Goal: Task Accomplishment & Management: Complete application form

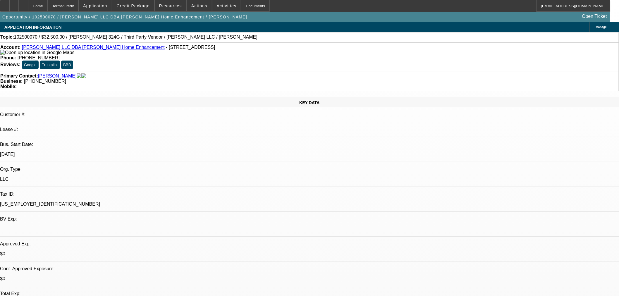
select select "0"
select select "3"
select select "0"
select select "6"
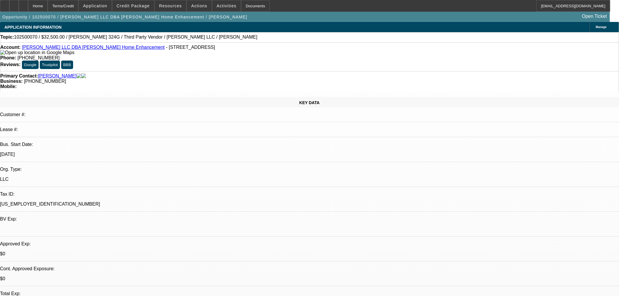
select select "0"
select select "6"
select select "0"
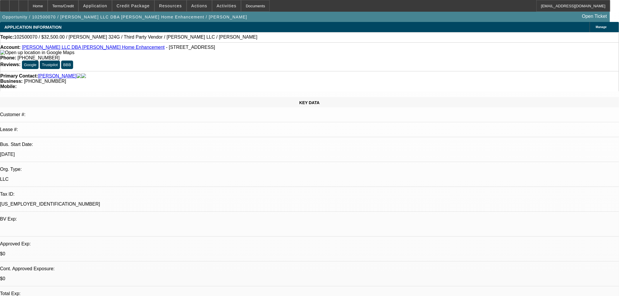
select select "0"
select select "6"
select select "0"
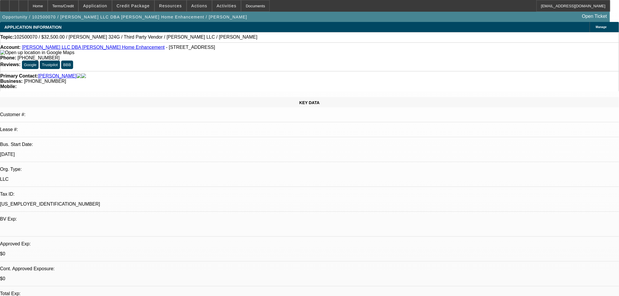
select select "0"
select select "6"
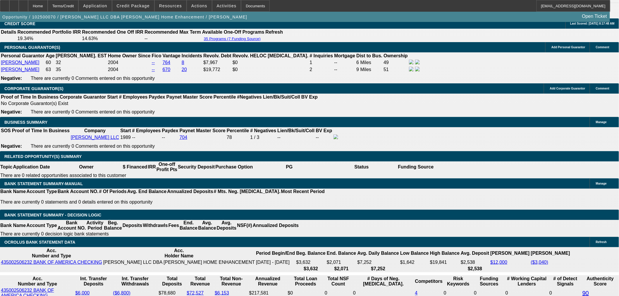
scroll to position [812, 0]
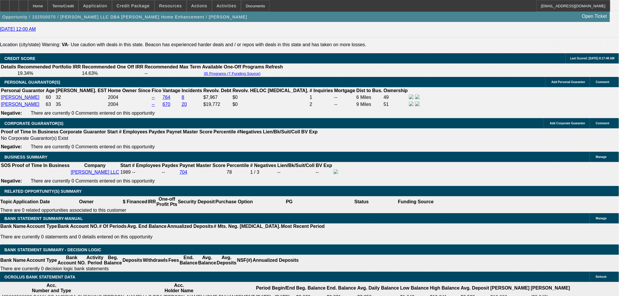
drag, startPoint x: 434, startPoint y: 194, endPoint x: 489, endPoint y: 195, distance: 54.4
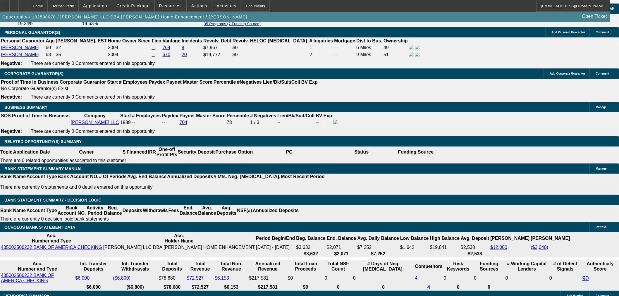
scroll to position [878, 0]
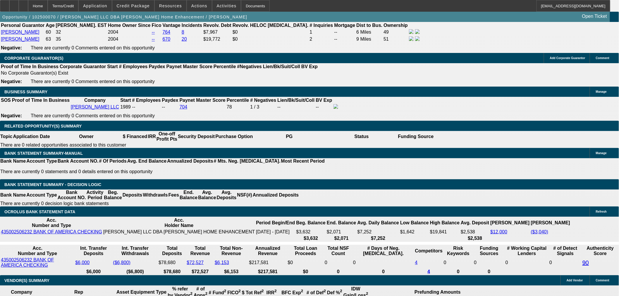
type input "UNKNOWN"
type input "1.5"
type input "$923.81"
type input "14.5"
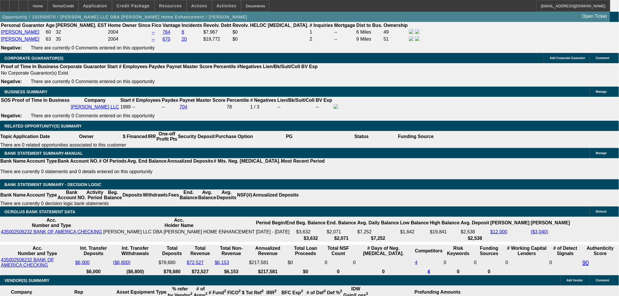
type input "$1,118.68"
type input "14.5"
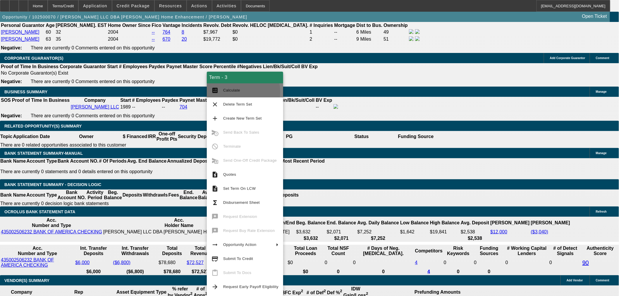
click at [230, 92] on span "Calculate" at bounding box center [231, 90] width 17 height 4
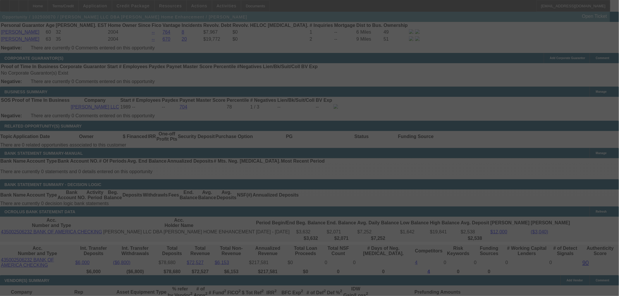
select select "0"
select select "6"
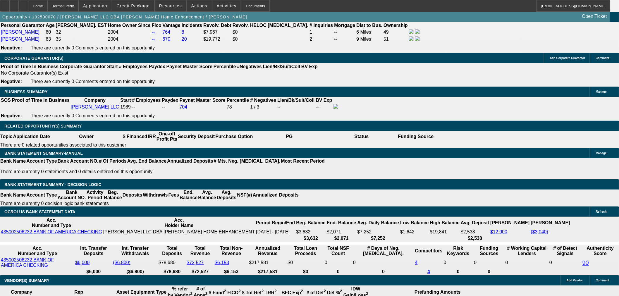
type input "1.5"
type input "UNKNOWN"
type input "$923.81"
type input "15.5"
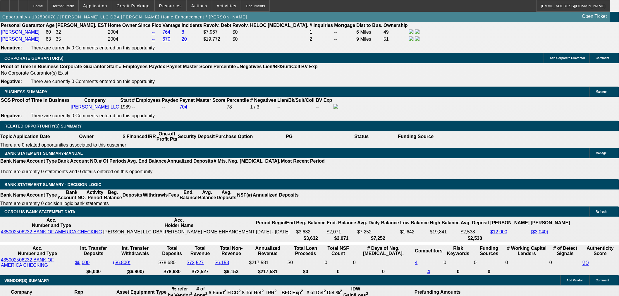
type input "$1,134.60"
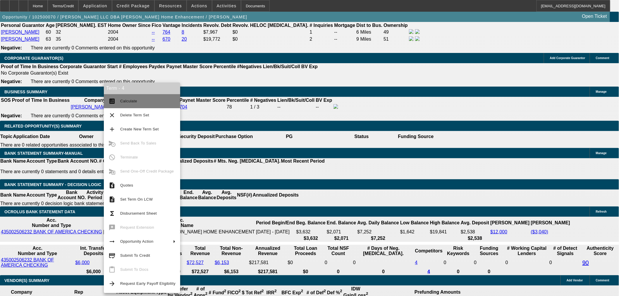
click at [137, 97] on button "calculate Calculate" at bounding box center [142, 101] width 76 height 14
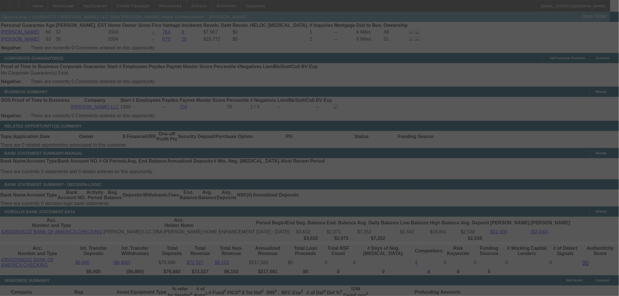
select select "0"
select select "3"
select select "0"
select select "6"
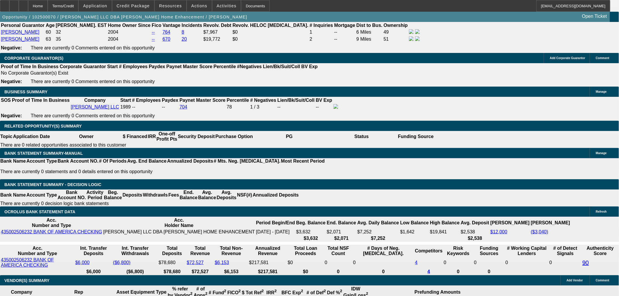
type input "11"
type input "UNKNOWN"
type input "$1,115.00"
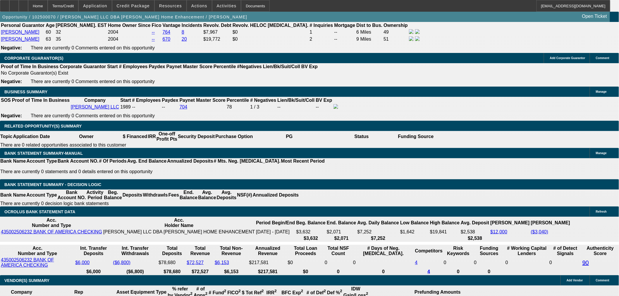
type input "14.3"
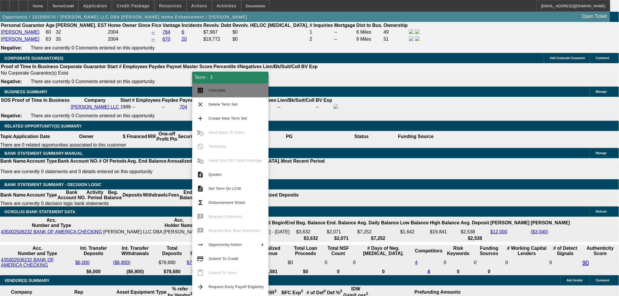
click at [237, 96] on button "calculate Calculate" at bounding box center [230, 90] width 76 height 14
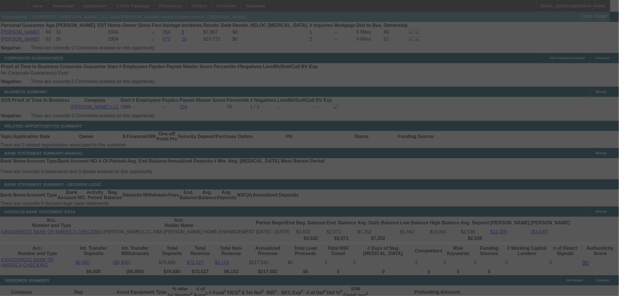
click at [109, 157] on div at bounding box center [309, 148] width 619 height 296
select select "0"
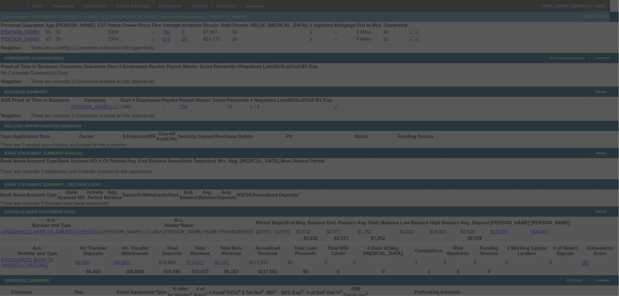
select select "6"
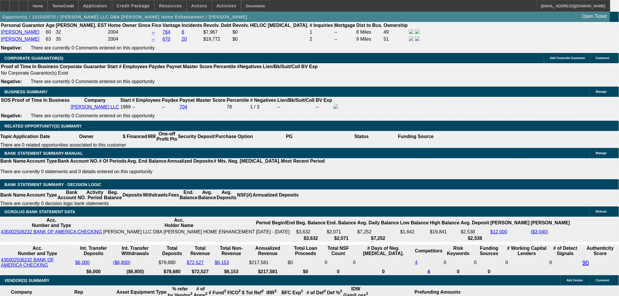
type input "1"
type input "UNKNOWN"
type input "1135"
type input "15.5"
type input "$1,135.00"
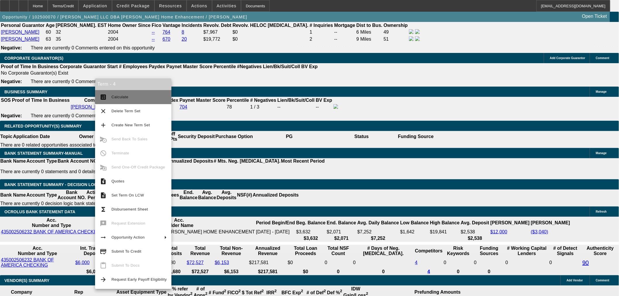
click at [124, 96] on span "Calculate" at bounding box center [119, 97] width 17 height 4
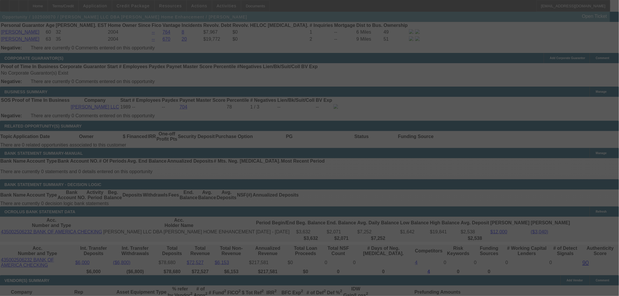
select select "0"
select select "3"
select select "0"
select select "6"
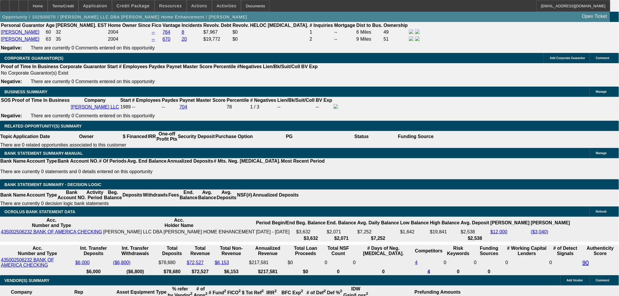
type input "113"
type input "UNKNOWN"
type input "1130"
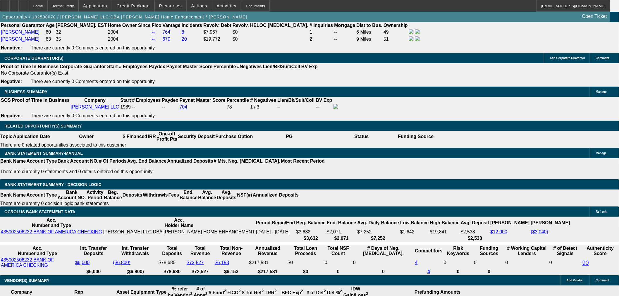
type input "15.2"
type input "$1,130.00"
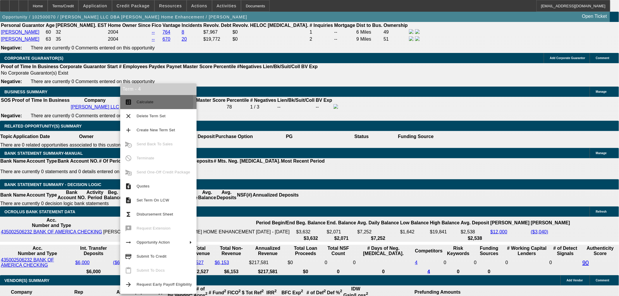
click at [141, 102] on span "Calculate" at bounding box center [145, 102] width 17 height 4
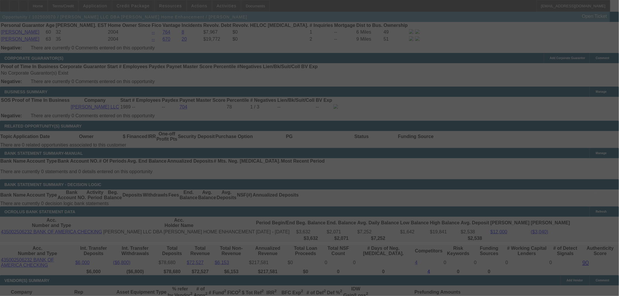
select select "0"
select select "3"
select select "0"
select select "6"
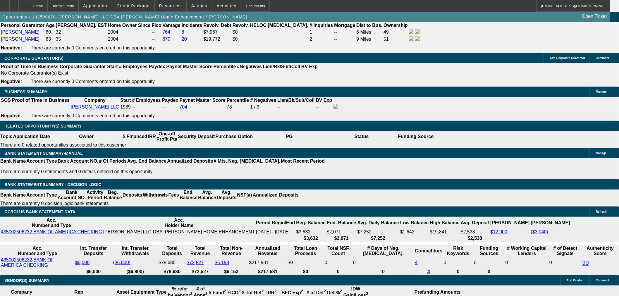
drag, startPoint x: 142, startPoint y: 227, endPoint x: 148, endPoint y: 227, distance: 6.7
drag, startPoint x: 148, startPoint y: 226, endPoint x: 141, endPoint y: 226, distance: 6.4
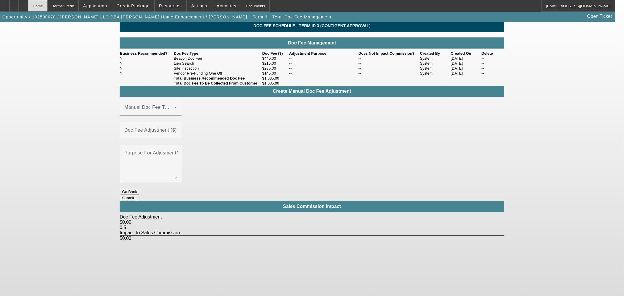
click at [48, 10] on div "Home" at bounding box center [38, 6] width 20 height 12
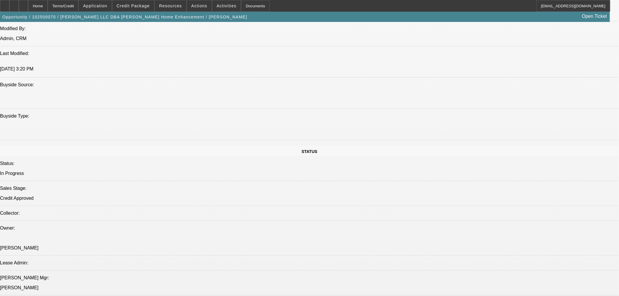
select select "0"
select select "3"
select select "0"
select select "6"
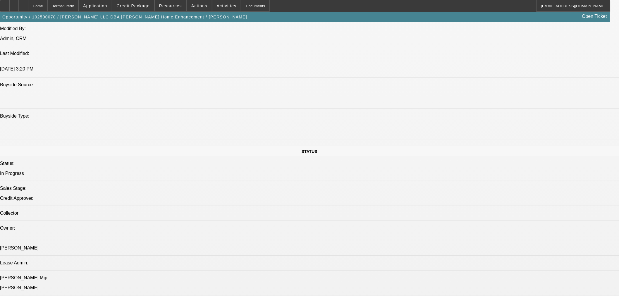
select select "0"
select select "6"
select select "0"
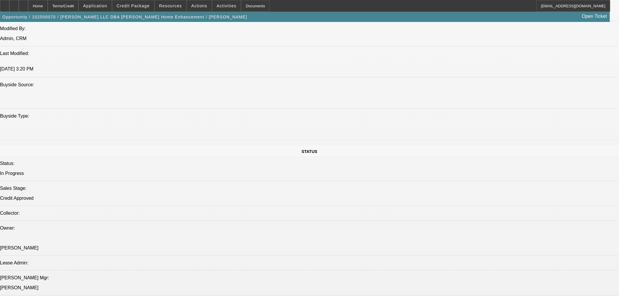
select select "0"
select select "6"
select select "0"
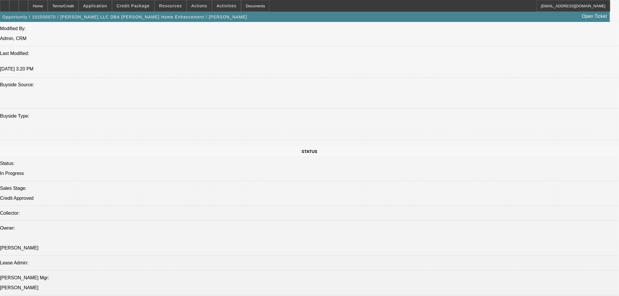
select select "0"
select select "6"
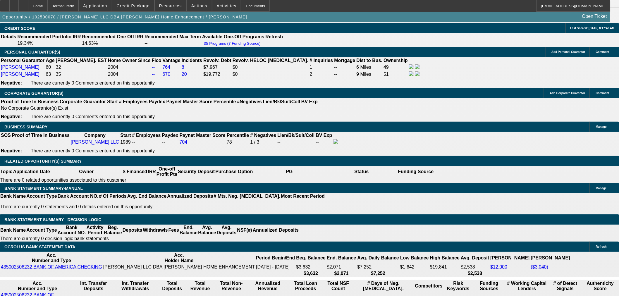
scroll to position [832, 0]
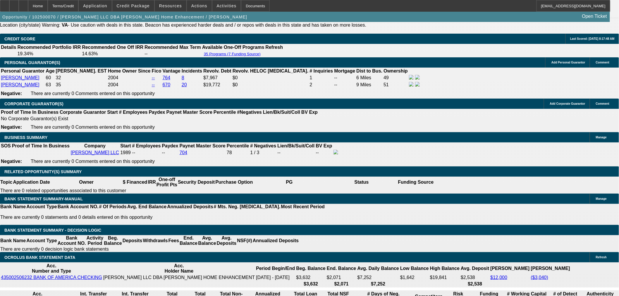
drag, startPoint x: 123, startPoint y: 274, endPoint x: 135, endPoint y: 272, distance: 11.2
drag, startPoint x: 123, startPoint y: 271, endPoint x: 132, endPoint y: 270, distance: 9.4
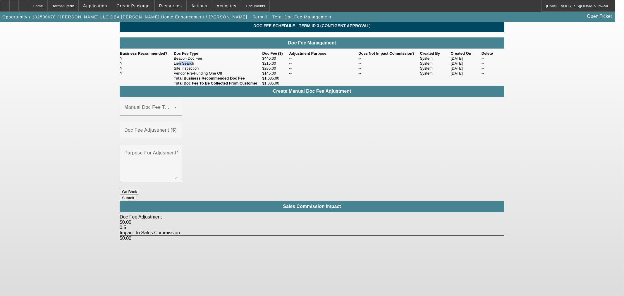
drag, startPoint x: 193, startPoint y: 73, endPoint x: 180, endPoint y: 74, distance: 13.0
click at [180, 66] on td "Lien Search" at bounding box center [217, 63] width 88 height 5
click at [48, 6] on div "Home" at bounding box center [38, 6] width 20 height 12
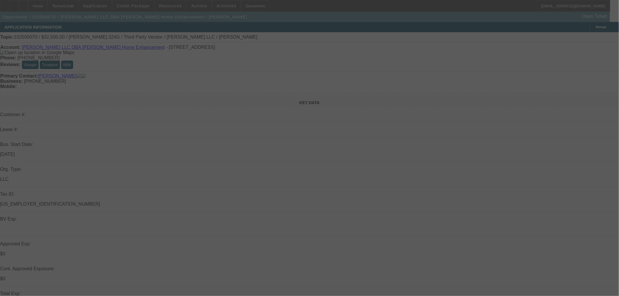
select select "0"
select select "3"
select select "0"
select select "6"
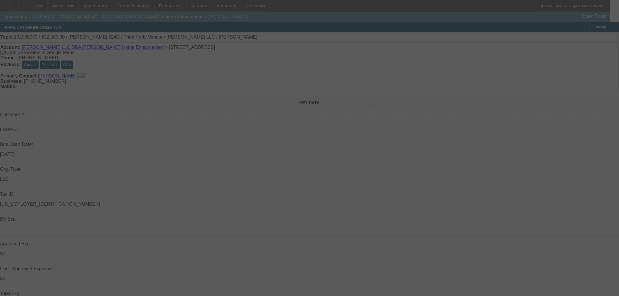
select select "0"
select select "6"
select select "0"
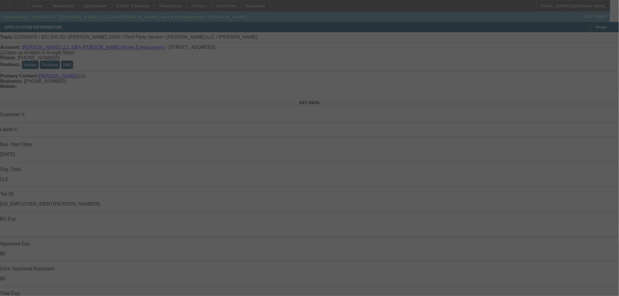
select select "0"
select select "6"
select select "0"
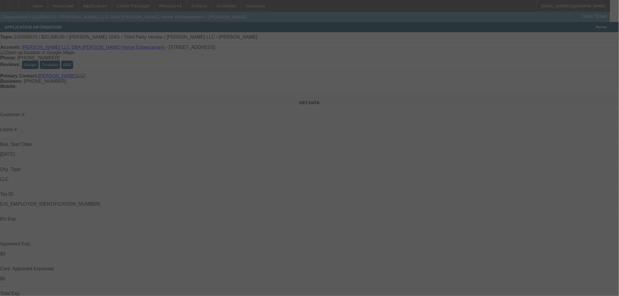
select select "0"
select select "6"
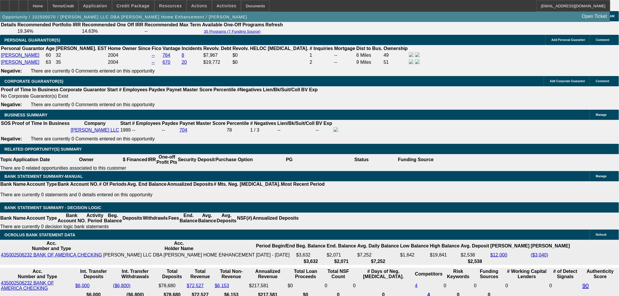
scroll to position [942, 0]
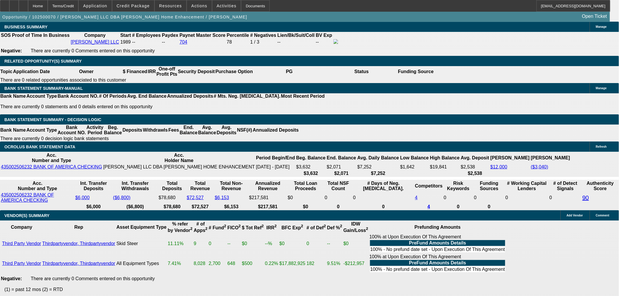
drag, startPoint x: 492, startPoint y: 193, endPoint x: 514, endPoint y: 195, distance: 22.0
drag, startPoint x: 431, startPoint y: 196, endPoint x: 485, endPoint y: 192, distance: 54.0
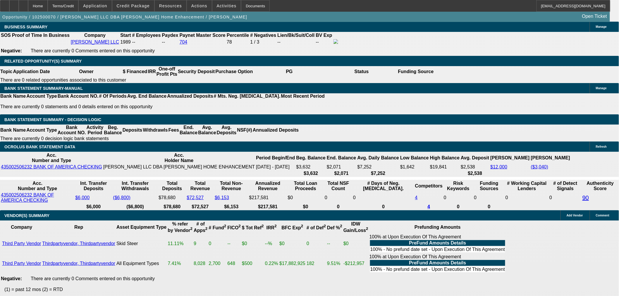
drag, startPoint x: 439, startPoint y: 195, endPoint x: 457, endPoint y: 199, distance: 18.8
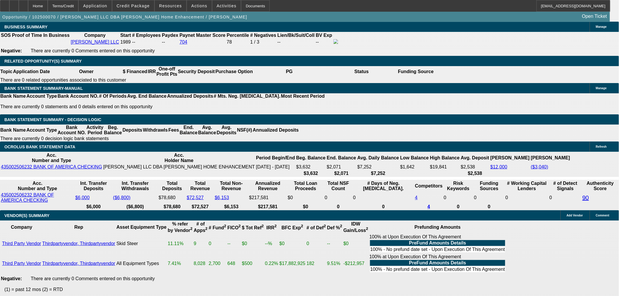
drag, startPoint x: 495, startPoint y: 95, endPoint x: 498, endPoint y: 121, distance: 25.7
radio input "true"
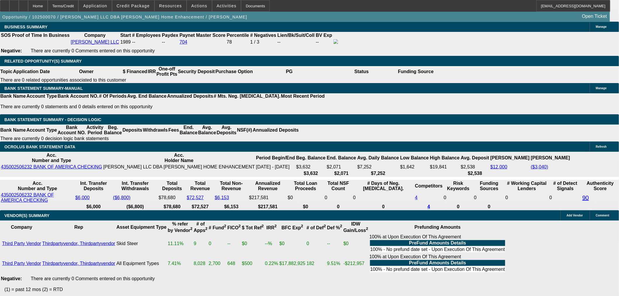
drag, startPoint x: 458, startPoint y: 115, endPoint x: 439, endPoint y: 116, distance: 18.8
paste textarea "129 N Church St, Berryville, VA 22611"
type textarea "129 N Church St, Berryville, VA 22611 is Business Address"
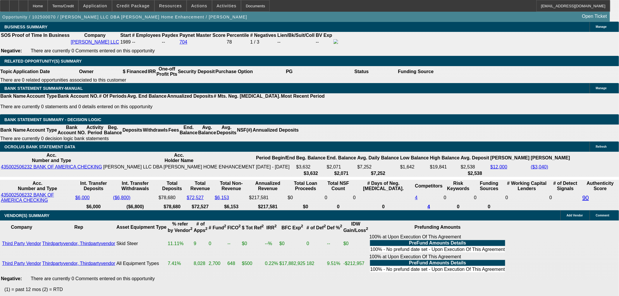
radio input "true"
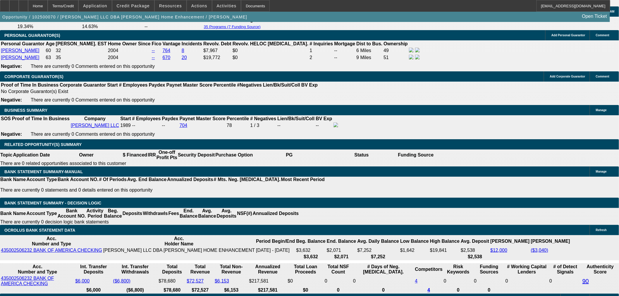
scroll to position [747, 0]
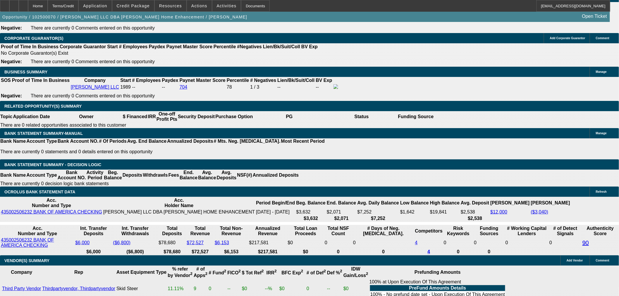
scroll to position [910, 0]
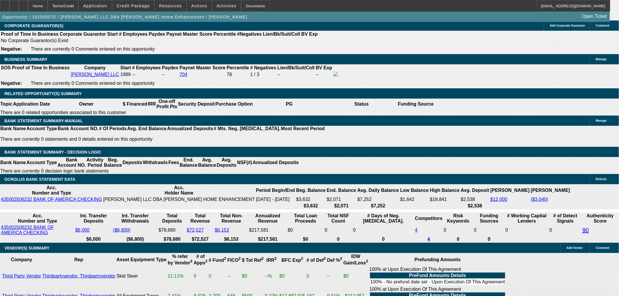
type textarea "Looking to move on term 4 - 1 pymt up front. - clint is going to speak with sel…"
radio input "true"
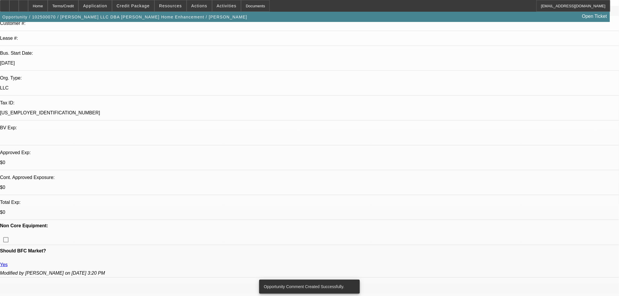
scroll to position [0, 0]
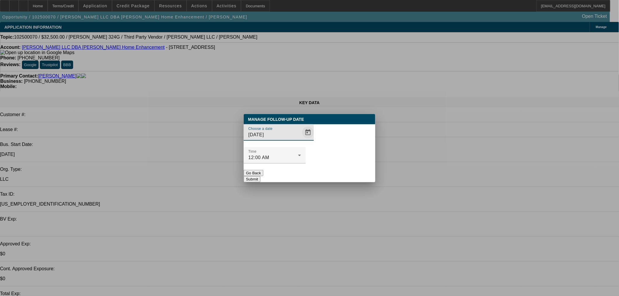
click at [301, 140] on span "Open calendar" at bounding box center [308, 132] width 14 height 14
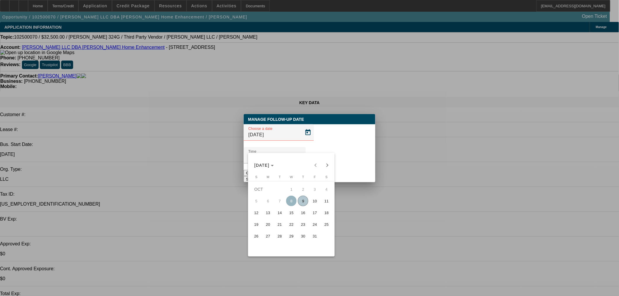
drag, startPoint x: 308, startPoint y: 199, endPoint x: 314, endPoint y: 200, distance: 5.6
click at [314, 200] on tr "5 6 7 8 9 10 11" at bounding box center [291, 201] width 82 height 12
click at [314, 201] on span "10" at bounding box center [314, 201] width 11 height 11
type input "10/10/2025"
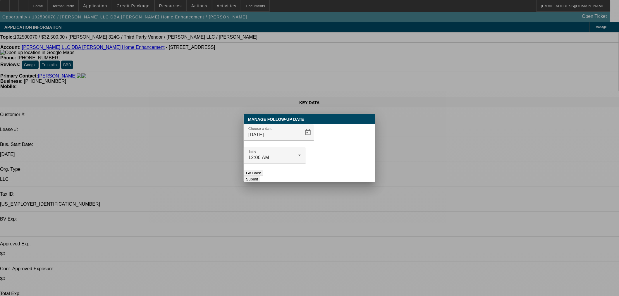
click at [260, 176] on button "Submit" at bounding box center [252, 179] width 17 height 6
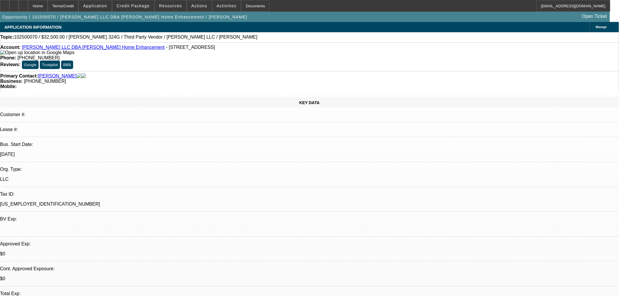
select select "0"
select select "3"
select select "0"
select select "6"
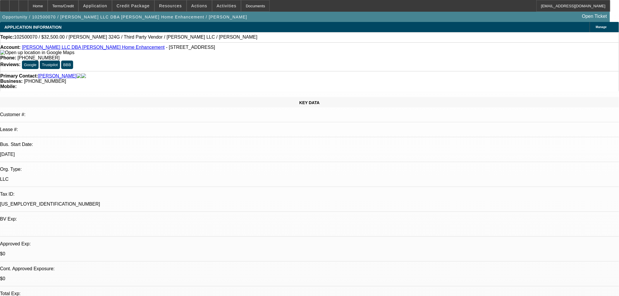
select select "0"
select select "6"
select select "0"
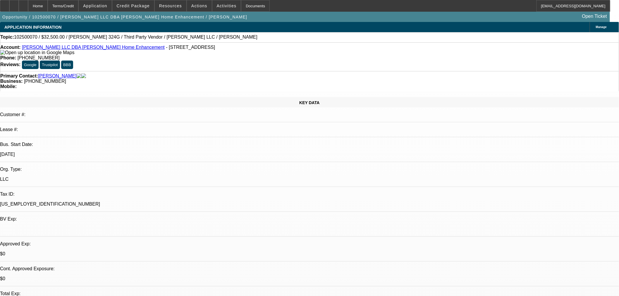
select select "0"
select select "6"
select select "0"
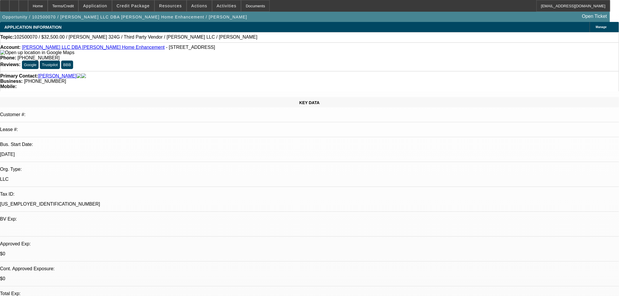
select select "0"
select select "6"
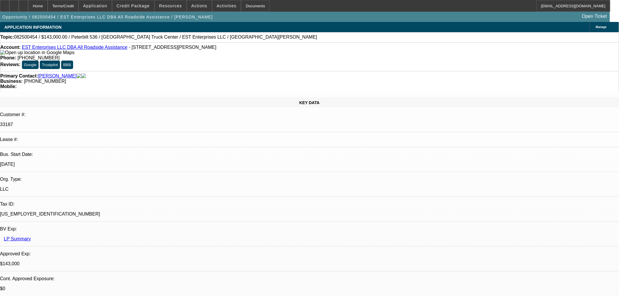
select select "0"
select select "2"
select select "0"
select select "6"
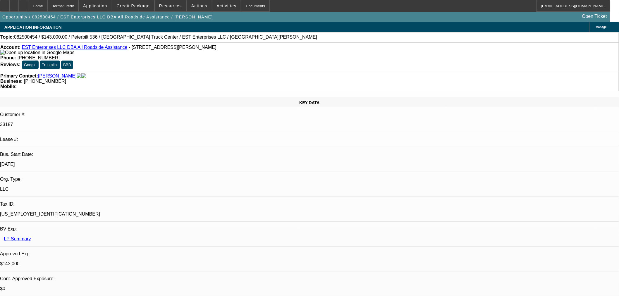
select select "0"
select select "2"
select select "0"
select select "6"
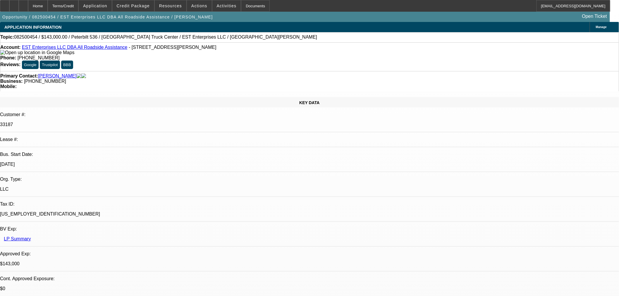
select select "0"
select select "2"
select select "0"
select select "6"
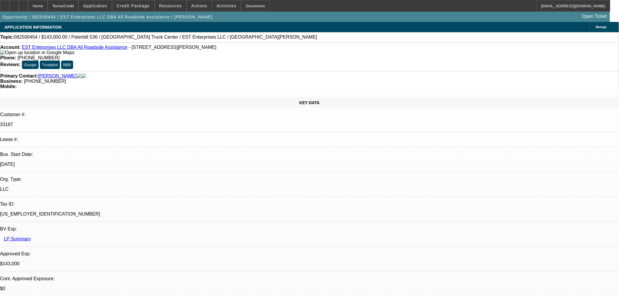
select select "0"
select select "2"
select select "0.1"
select select "4"
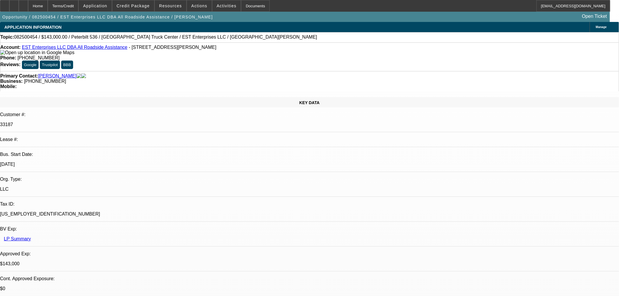
radio input "true"
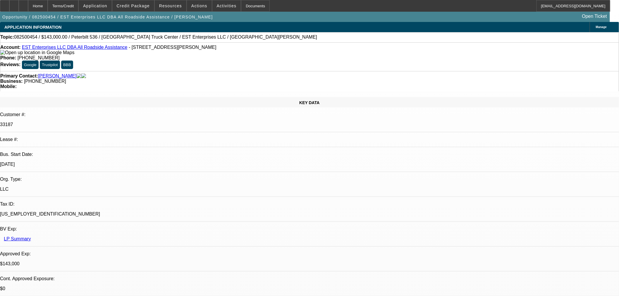
type textarea "Habi on FB is looking to move on truck at $40k."
radio input "true"
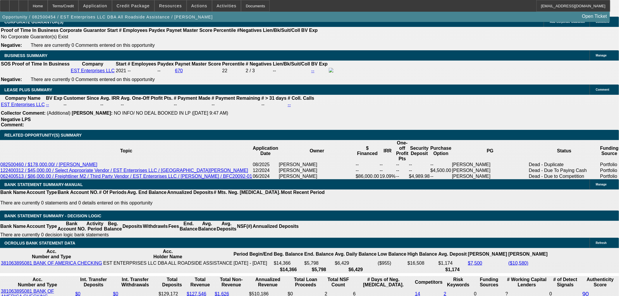
scroll to position [910, 0]
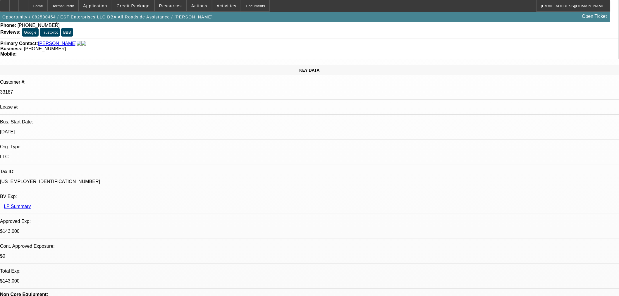
scroll to position [0, 0]
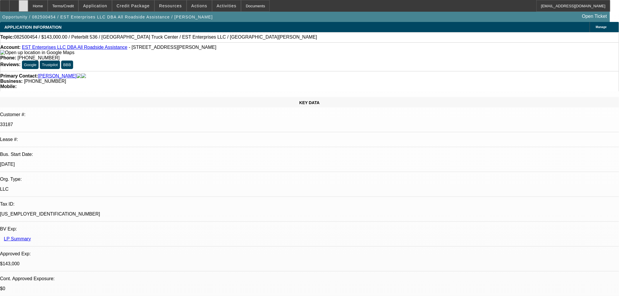
click at [23, 4] on icon at bounding box center [23, 4] width 0 height 0
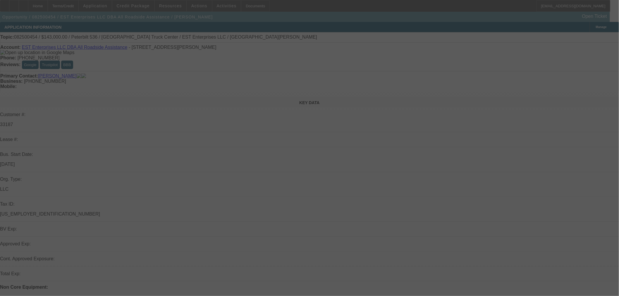
click at [365, 149] on div at bounding box center [309, 148] width 619 height 296
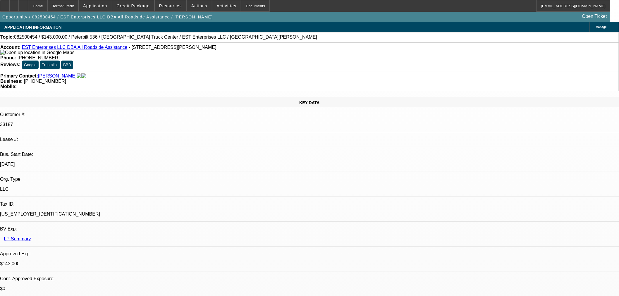
select select "0"
select select "2"
select select "0"
select select "6"
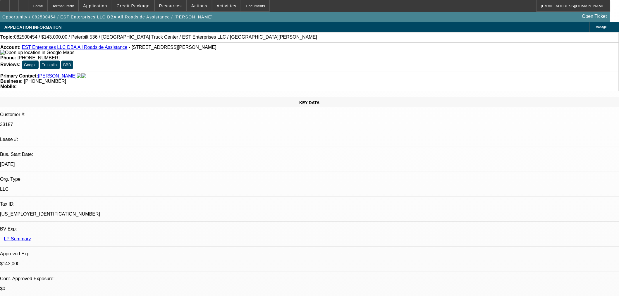
select select "0"
select select "2"
select select "0"
select select "6"
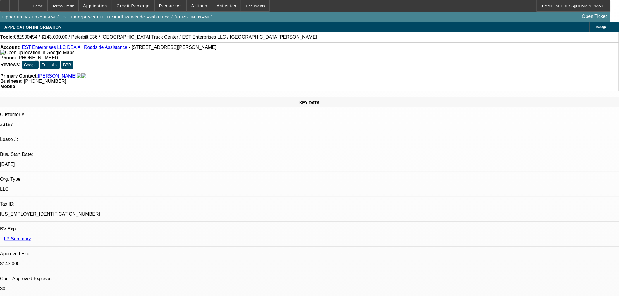
select select "0"
select select "2"
select select "0"
select select "6"
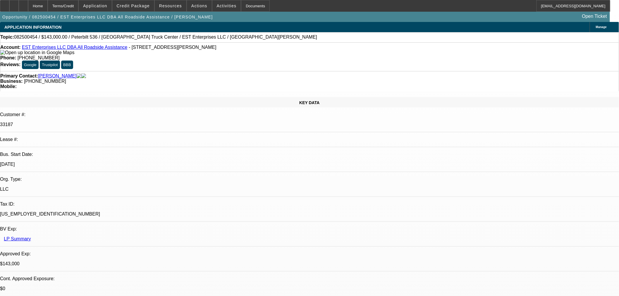
select select "0"
select select "2"
select select "0.1"
select select "4"
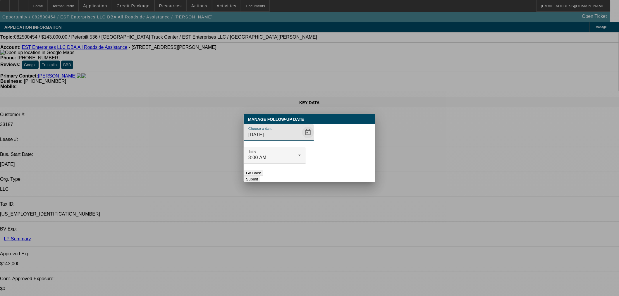
click at [301, 140] on span "Open calendar" at bounding box center [308, 132] width 14 height 14
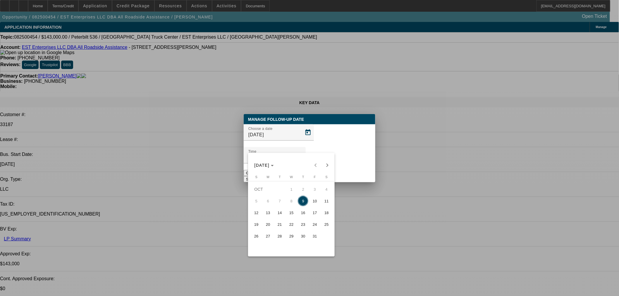
click at [321, 199] on tr "5 6 7 8 9 10 11" at bounding box center [291, 201] width 82 height 12
click at [314, 199] on span "10" at bounding box center [314, 201] width 11 height 11
type input "10/10/2025"
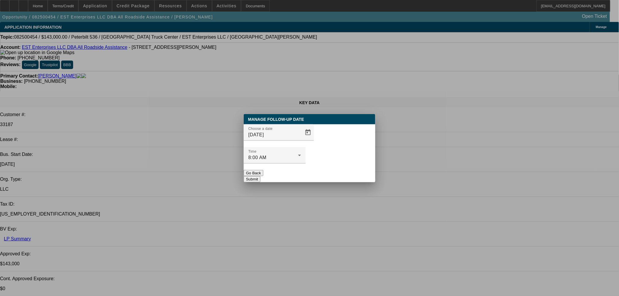
drag, startPoint x: 334, startPoint y: 164, endPoint x: 331, endPoint y: 162, distance: 4.3
click at [260, 176] on button "Submit" at bounding box center [252, 179] width 17 height 6
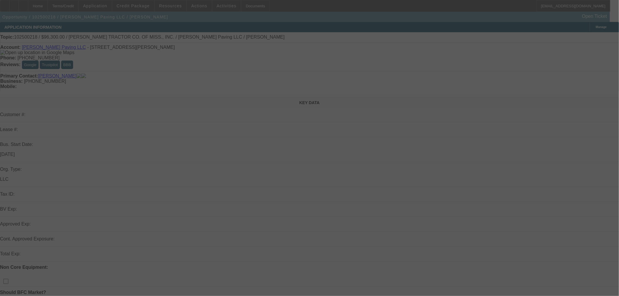
select select "0"
select select "2"
select select "0.1"
select select "4"
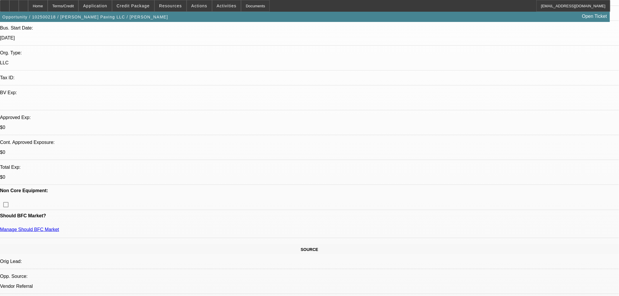
scroll to position [32, 0]
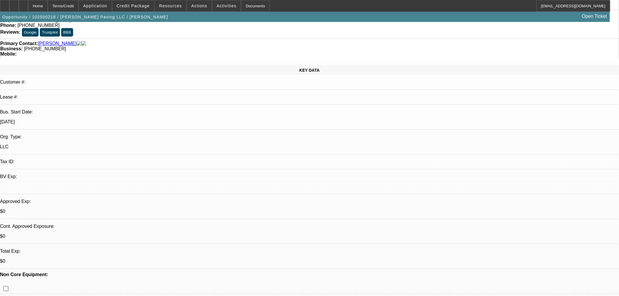
drag, startPoint x: 74, startPoint y: 242, endPoint x: 78, endPoint y: 242, distance: 3.5
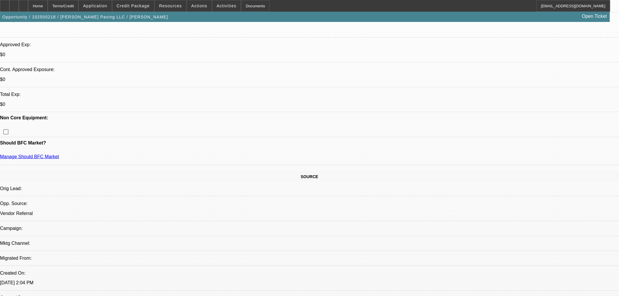
scroll to position [130, 0]
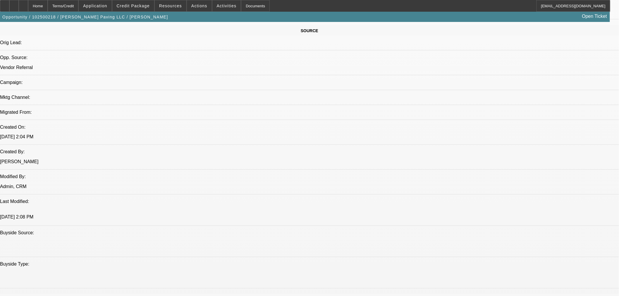
scroll to position [390, 0]
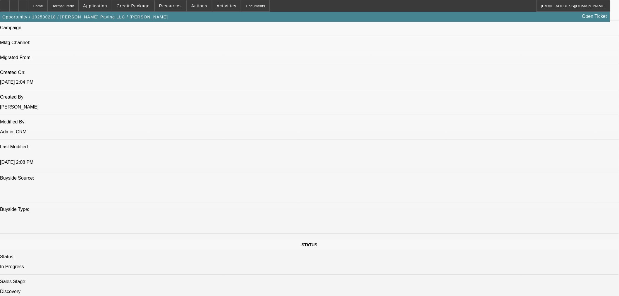
drag, startPoint x: 188, startPoint y: 189, endPoint x: 183, endPoint y: 192, distance: 6.4
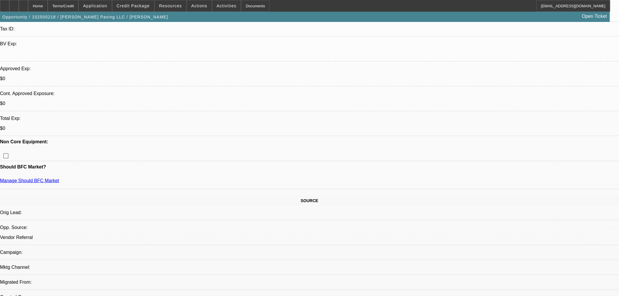
scroll to position [162, 0]
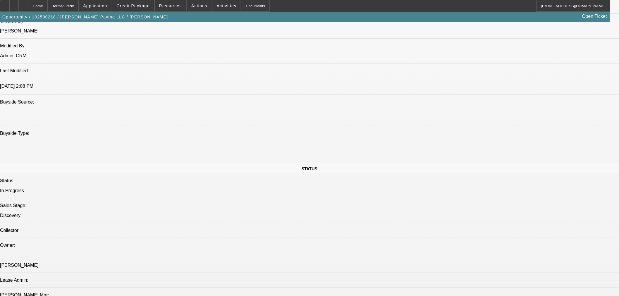
scroll to position [455, 0]
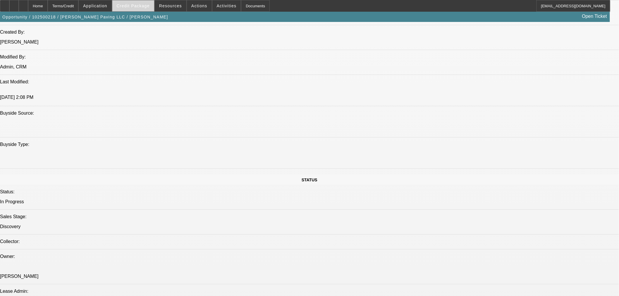
click at [139, 7] on span "Credit Package" at bounding box center [133, 6] width 33 height 5
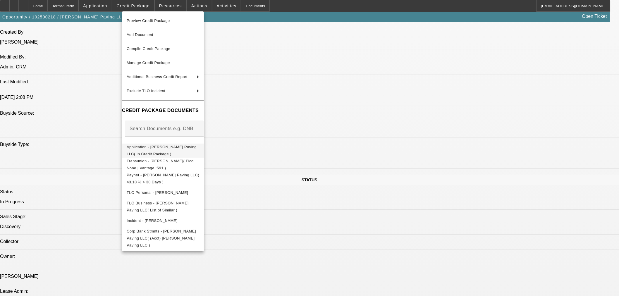
click at [176, 143] on button "Application - G M Boykin Paving LLC( In Credit Package )" at bounding box center [163, 150] width 82 height 14
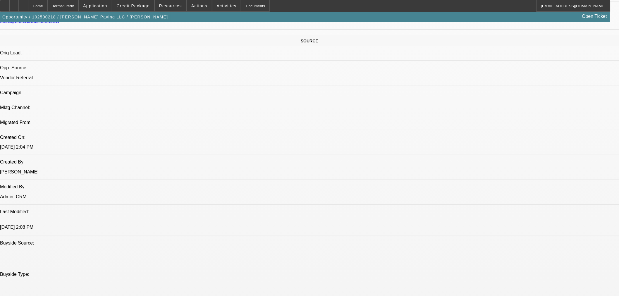
scroll to position [227, 0]
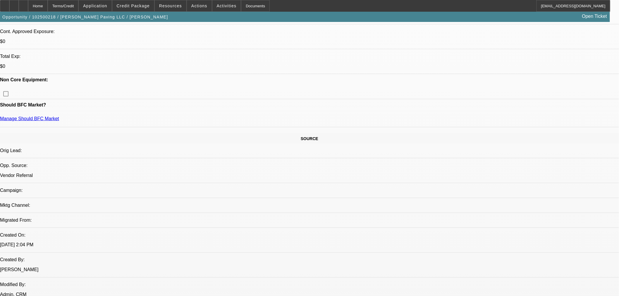
click at [135, 5] on span "Credit Package" at bounding box center [133, 6] width 33 height 5
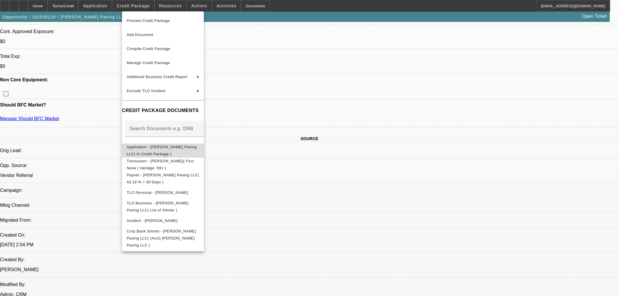
click at [158, 150] on span "Application - G M Boykin Paving LLC( In Credit Package )" at bounding box center [163, 150] width 73 height 14
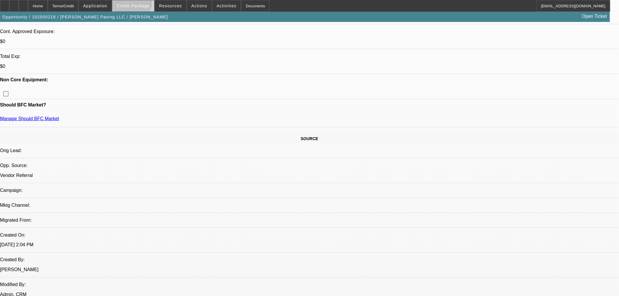
click at [141, 4] on span "Credit Package" at bounding box center [133, 6] width 33 height 5
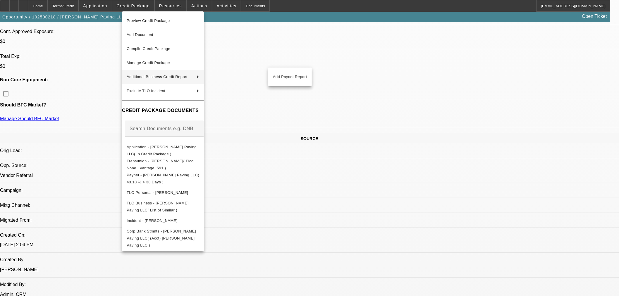
click at [352, 133] on div at bounding box center [309, 148] width 619 height 296
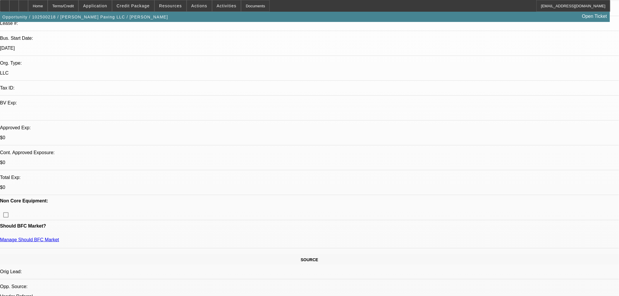
scroll to position [0, 0]
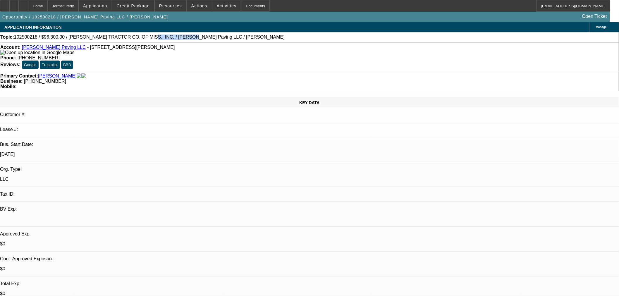
drag, startPoint x: 129, startPoint y: 37, endPoint x: 161, endPoint y: 37, distance: 32.8
click at [161, 37] on span "102500218 / $96,300.00 / LEE TRACTOR CO. OF MISS., INC. / G M Boykin Paving LLC…" at bounding box center [149, 37] width 271 height 5
copy span "G M Boykin Paving"
click at [150, 4] on span "Credit Package" at bounding box center [133, 6] width 33 height 5
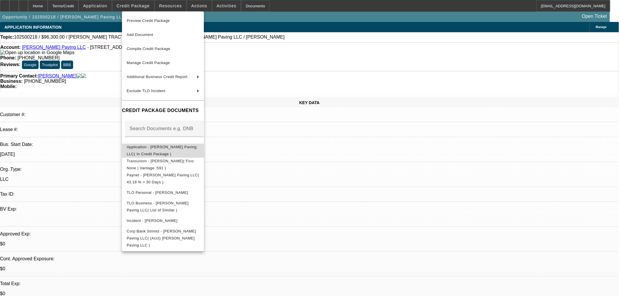
click at [179, 145] on span "Application - G M Boykin Paving LLC( In Credit Package )" at bounding box center [163, 150] width 73 height 14
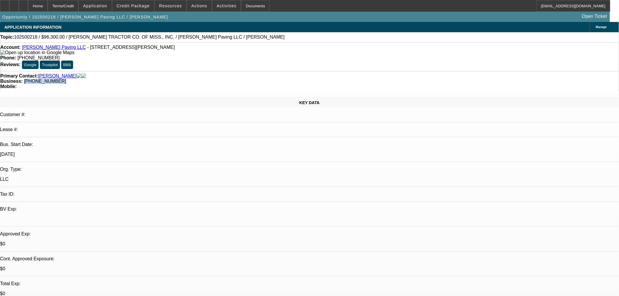
drag, startPoint x: 230, startPoint y: 66, endPoint x: 257, endPoint y: 68, distance: 27.5
click at [257, 71] on div "Primary Contact: Boykin, Gary Business: (251) 510-2965 Mobile:" at bounding box center [309, 81] width 619 height 20
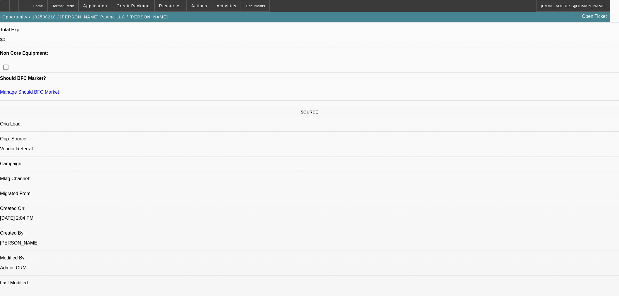
scroll to position [260, 0]
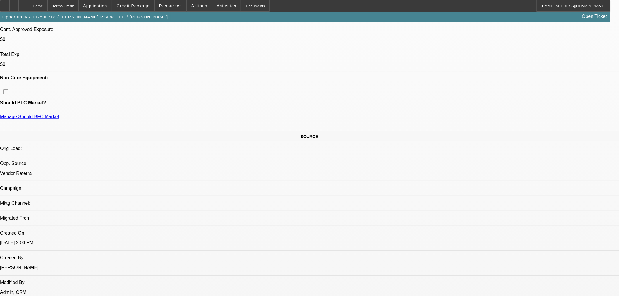
scroll to position [325, 0]
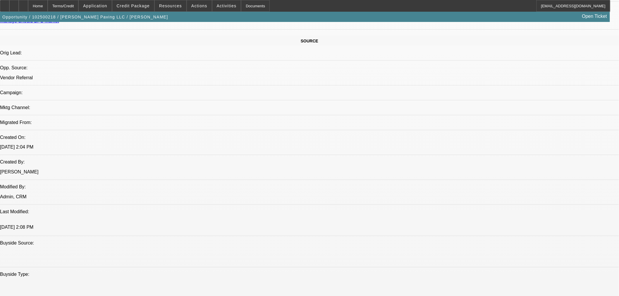
drag, startPoint x: 132, startPoint y: 209, endPoint x: 143, endPoint y: 209, distance: 10.5
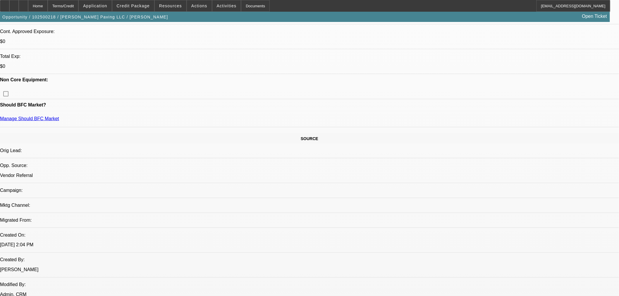
scroll to position [97, 0]
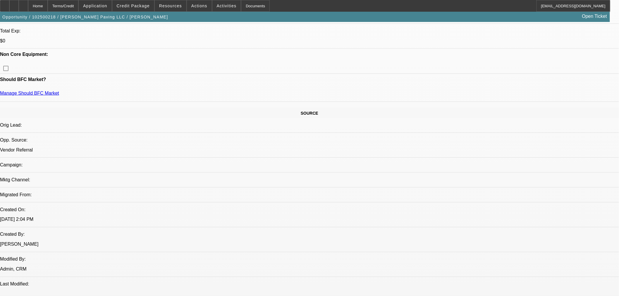
scroll to position [162, 0]
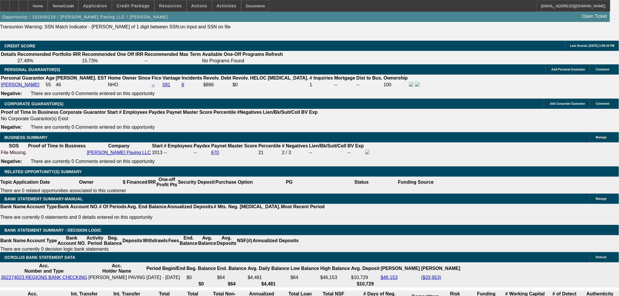
scroll to position [845, 0]
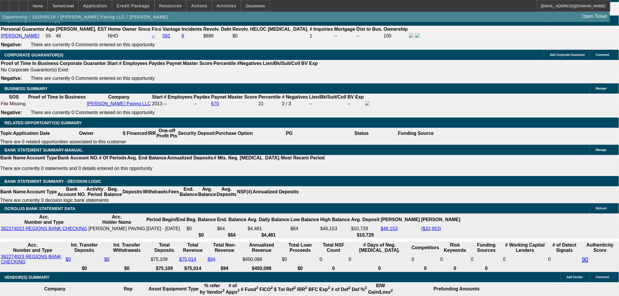
type input "60"
type input "2"
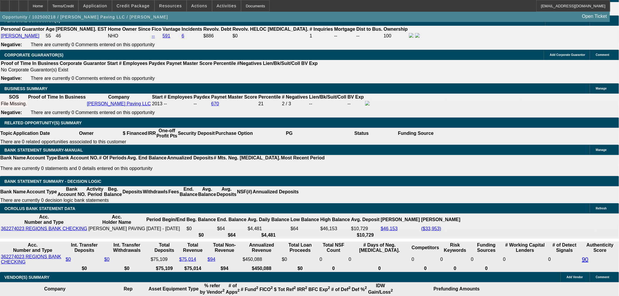
type input "$3,375.84"
type input "$1,687.92"
type input "24"
type input "$5,540.72"
type input "$2,770.36"
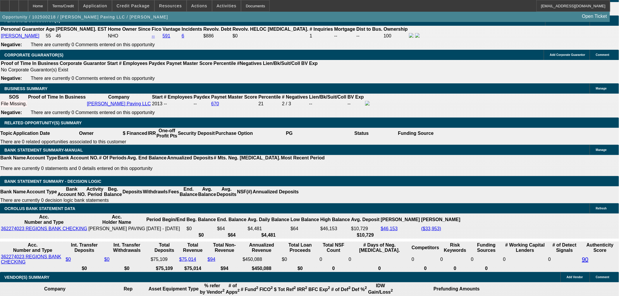
type input "24"
select select "0.15"
type input "$14,445.00"
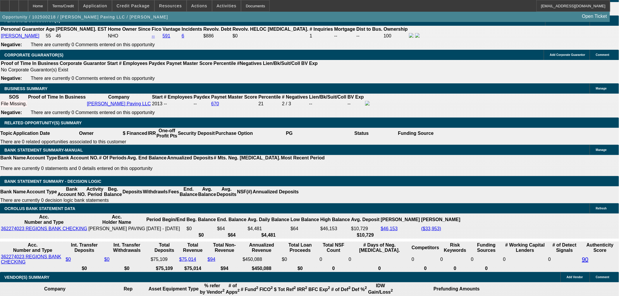
type input "$4,709.60"
type input "$2,354.80"
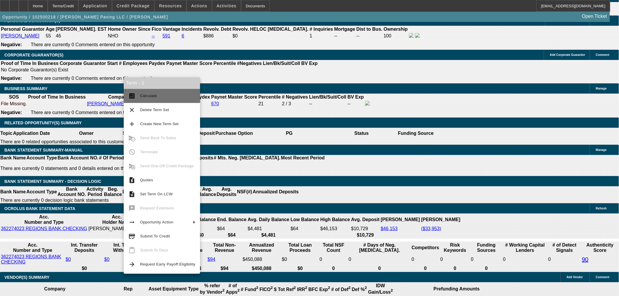
click at [173, 91] on button "calculate Calculate" at bounding box center [162, 96] width 76 height 14
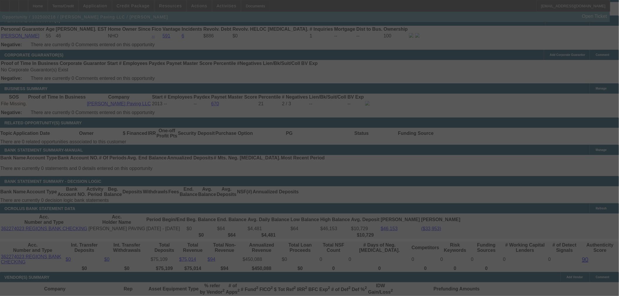
select select "0.15"
select select "2"
select select "0.1"
select select "4"
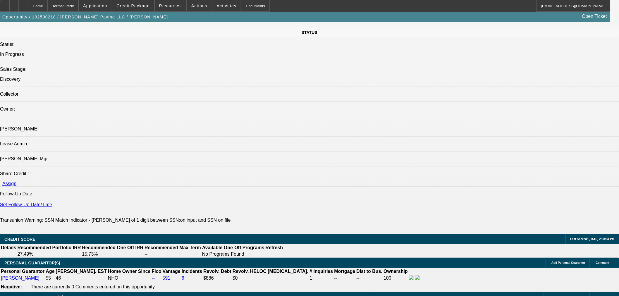
scroll to position [618, 0]
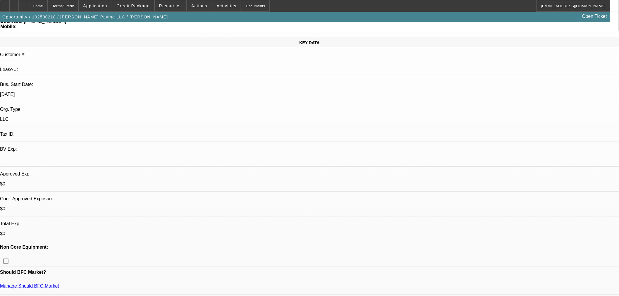
scroll to position [0, 0]
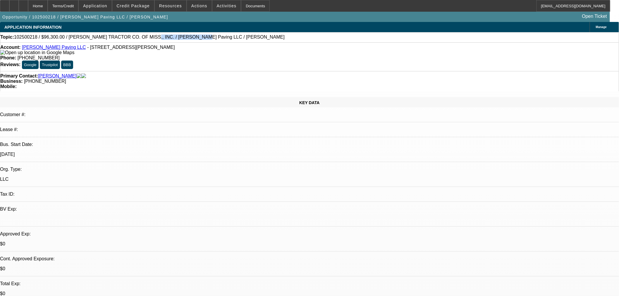
drag, startPoint x: 130, startPoint y: 41, endPoint x: 168, endPoint y: 41, distance: 38.6
click at [168, 40] on div "Topic: 102500218 / $96,300.00 / LEE TRACTOR CO. OF MISS., INC. / G M Boykin Pav…" at bounding box center [309, 37] width 618 height 5
copy span "G M Boykin Paving LLC"
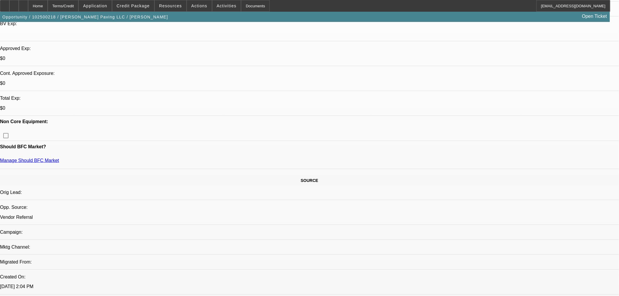
scroll to position [195, 0]
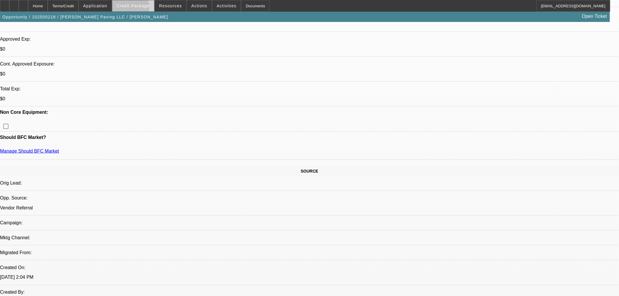
click at [140, 9] on span at bounding box center [133, 6] width 42 height 14
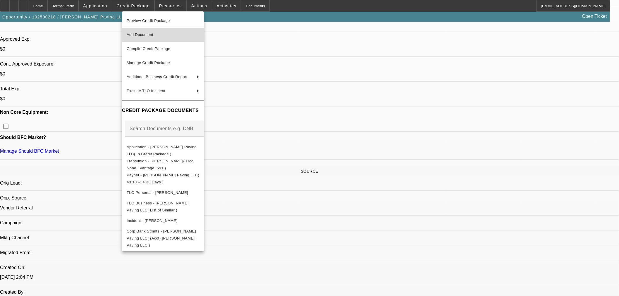
click at [147, 34] on span "Add Document" at bounding box center [140, 34] width 27 height 4
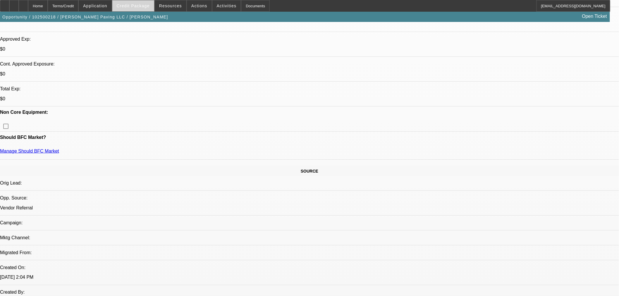
drag, startPoint x: 130, startPoint y: 2, endPoint x: 130, endPoint y: 6, distance: 4.4
click at [130, 2] on span at bounding box center [133, 6] width 42 height 14
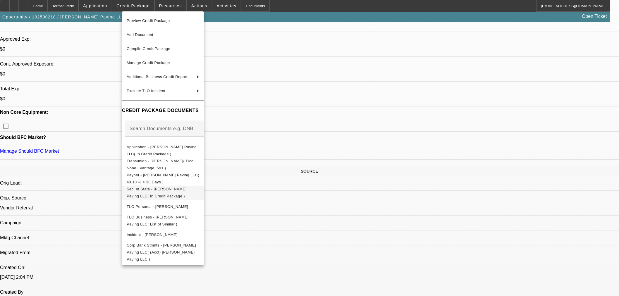
click at [182, 189] on span "Sec. of State - G M Boykin Paving LLC( In Credit Package )" at bounding box center [157, 192] width 60 height 11
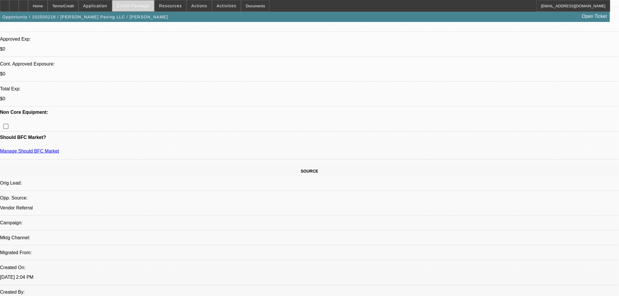
click at [148, 7] on span "Credit Package" at bounding box center [133, 6] width 33 height 5
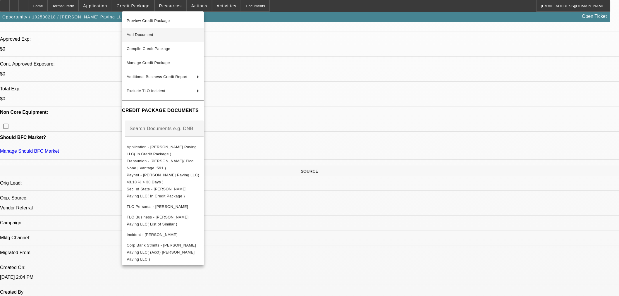
click at [161, 39] on button "Add Document" at bounding box center [163, 35] width 82 height 14
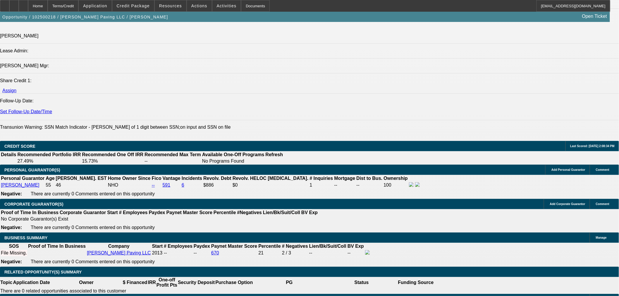
scroll to position [747, 0]
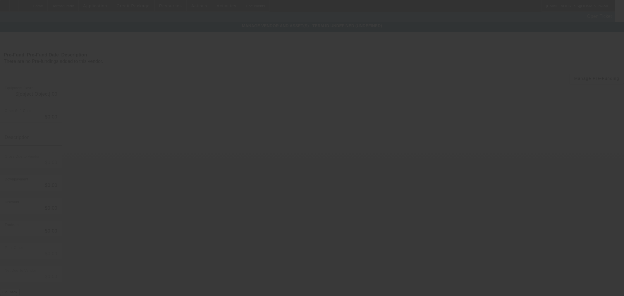
type input "$96,300.00"
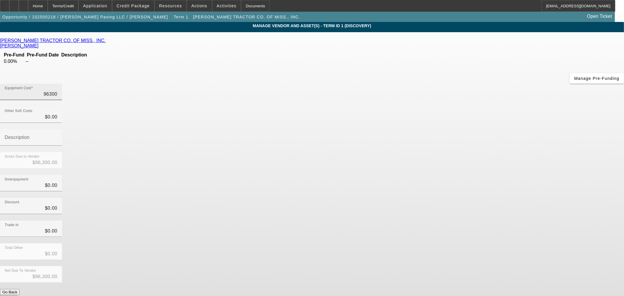
click at [57, 91] on input "96300" at bounding box center [31, 94] width 53 height 7
drag, startPoint x: 381, startPoint y: 51, endPoint x: 398, endPoint y: 51, distance: 17.3
click at [398, 84] on div "Equipment Cost 96300" at bounding box center [312, 95] width 624 height 23
type input "90"
type input "$90.00"
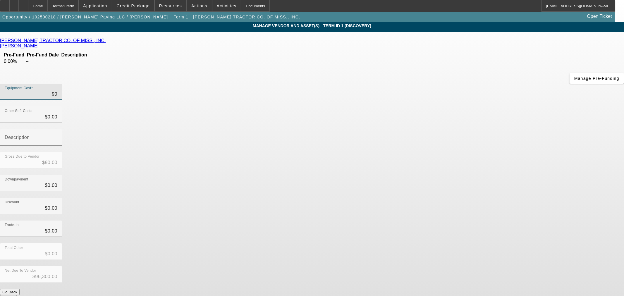
type input "$90.00"
type input "900"
type input "$900.00"
type input "9000"
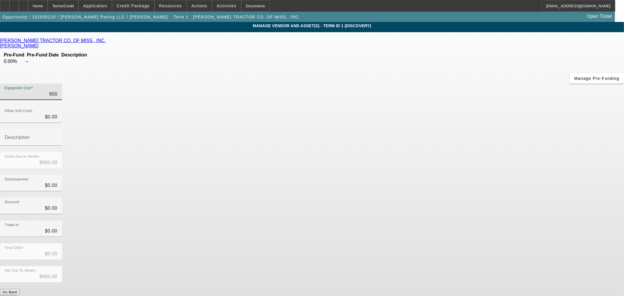
type input "$9,000.00"
type input "90000"
type input "$90,000.00"
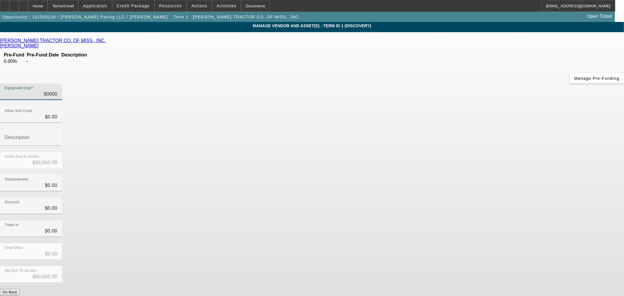
type input "$90,000.00"
click at [431, 175] on div "Downpayment $0.00" at bounding box center [312, 186] width 624 height 23
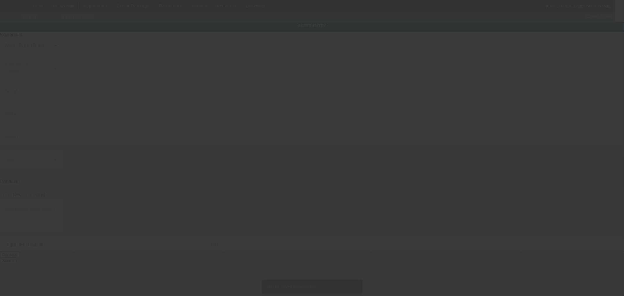
type input "6061 Andrew Jackson Pl"
type input "Mobile"
type input "36619"
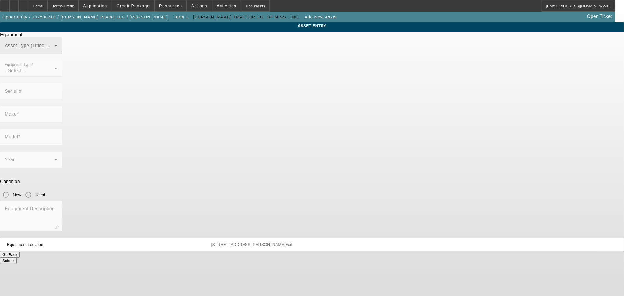
click at [54, 51] on span at bounding box center [30, 47] width 50 height 7
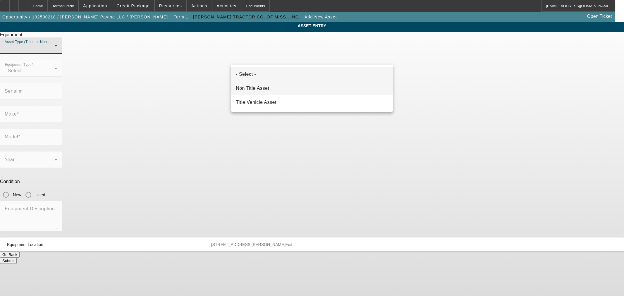
click at [286, 92] on mat-option "Non Title Asset" at bounding box center [312, 88] width 162 height 14
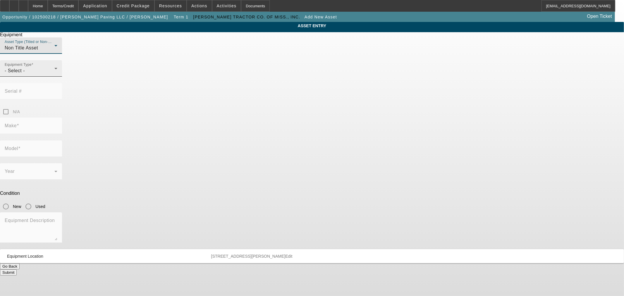
click at [54, 74] on div "- Select -" at bounding box center [30, 70] width 50 height 7
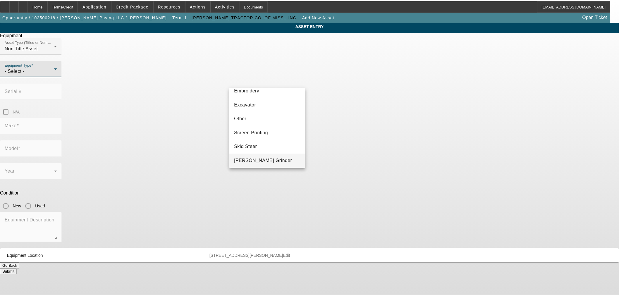
scroll to position [130, 0]
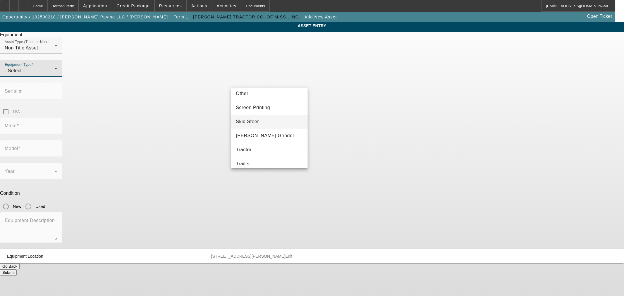
click at [260, 124] on mat-option "Skid Steer" at bounding box center [269, 122] width 76 height 14
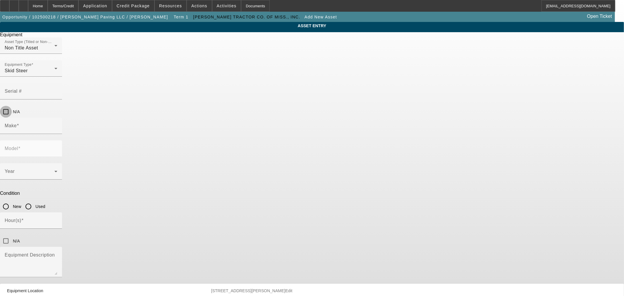
click at [12, 106] on input "N/A" at bounding box center [6, 112] width 12 height 12
checkbox input "true"
click at [57, 125] on input "Make" at bounding box center [31, 128] width 53 height 7
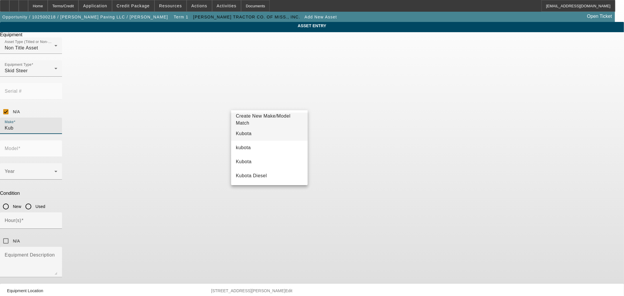
click at [249, 139] on mat-option "Kubota" at bounding box center [269, 134] width 76 height 14
type input "Kubota"
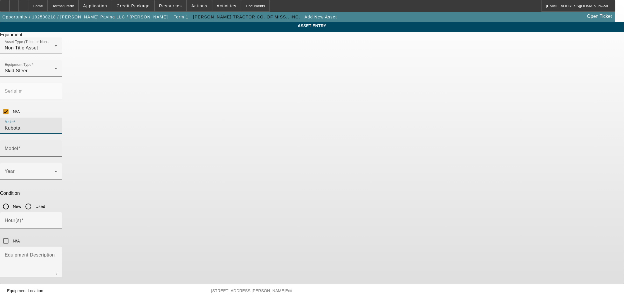
click at [57, 147] on input "Model" at bounding box center [31, 150] width 53 height 7
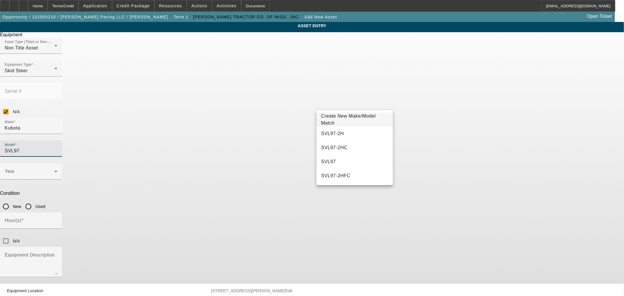
type input "SVL97"
click at [355, 119] on span "Create New Make/Model Match" at bounding box center [348, 119] width 55 height 12
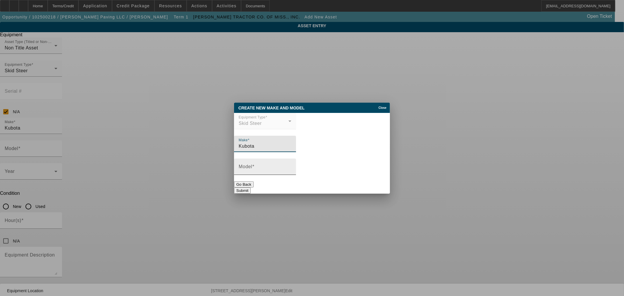
click at [291, 163] on div "Model" at bounding box center [265, 167] width 53 height 16
click at [265, 168] on input "Model" at bounding box center [265, 169] width 53 height 7
paste input "SVL97-3"
type input "SVL97-3"
click at [280, 190] on div "Go Back Submit" at bounding box center [312, 187] width 156 height 12
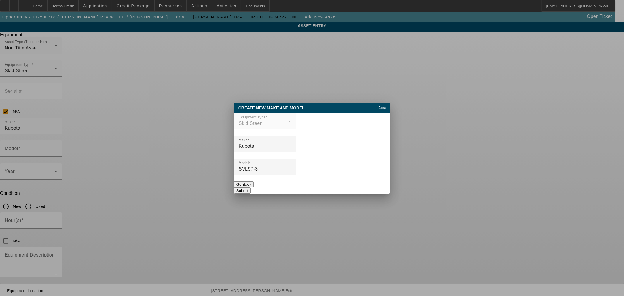
click at [251, 188] on button "Submit" at bounding box center [242, 191] width 17 height 6
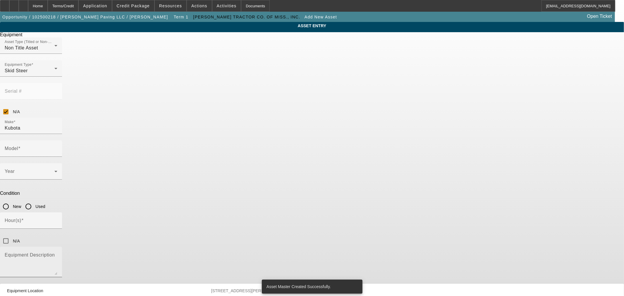
type input "SVL97-3"
click at [57, 254] on textarea "Equipment Description" at bounding box center [31, 264] width 53 height 21
click at [12, 201] on input "New" at bounding box center [6, 207] width 12 height 12
radio input "true"
click at [54, 170] on span at bounding box center [30, 173] width 50 height 7
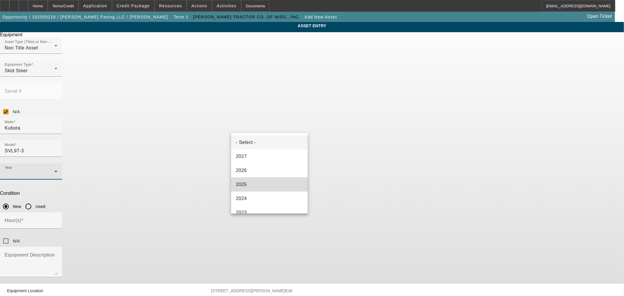
click at [271, 185] on mat-option "2025" at bounding box center [269, 185] width 76 height 14
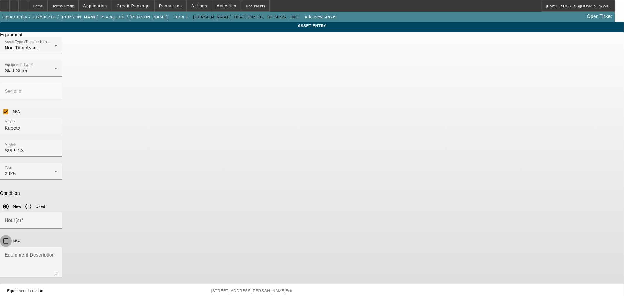
click at [12, 235] on input "N/A" at bounding box center [6, 241] width 12 height 12
checkbox input "true"
click at [57, 254] on textarea "Equipment Description" at bounding box center [31, 264] width 53 height 21
type textarea "New Skid Steer"
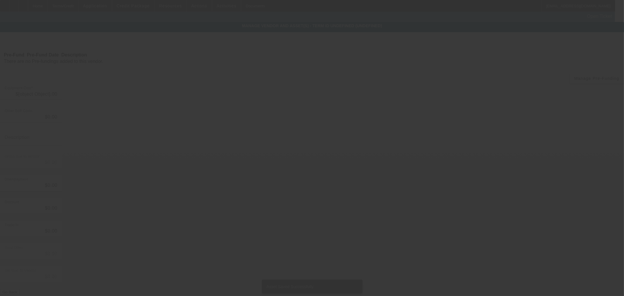
type input "$90,000.00"
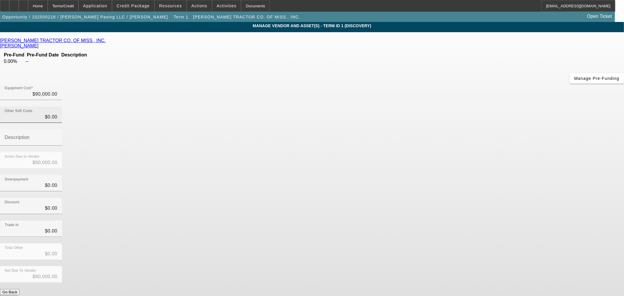
click at [62, 106] on div "Other Soft Costs $0.00" at bounding box center [31, 114] width 62 height 16
click at [57, 113] on input "0" at bounding box center [31, 116] width 53 height 7
type input "6"
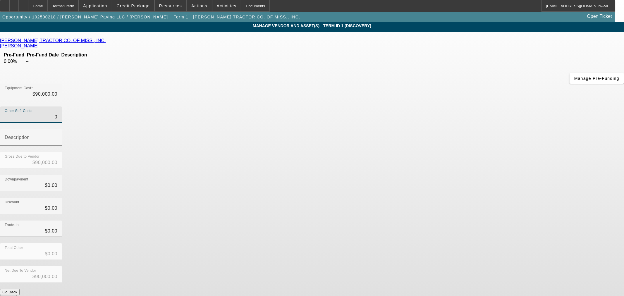
type input "$90,006.00"
type input "63"
type input "$90,063.00"
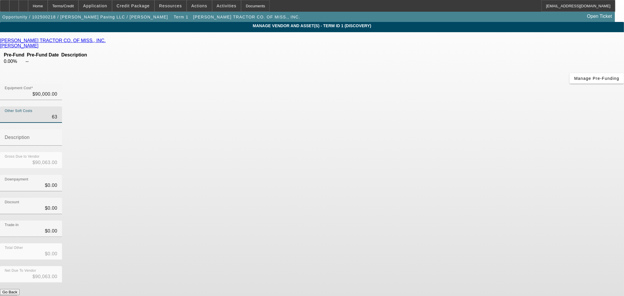
type input "630"
type input "$90,630.00"
type input "6300"
type input "$96,300.00"
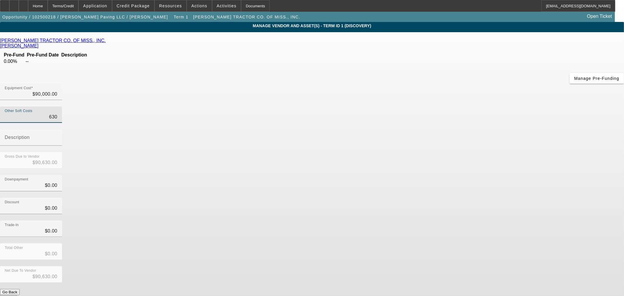
type input "$96,300.00"
type input "$6,300.00"
click at [57, 136] on input "Description" at bounding box center [31, 139] width 53 height 7
type input "Sales Tax"
click at [477, 175] on div "Downpayment $0.00" at bounding box center [312, 186] width 624 height 23
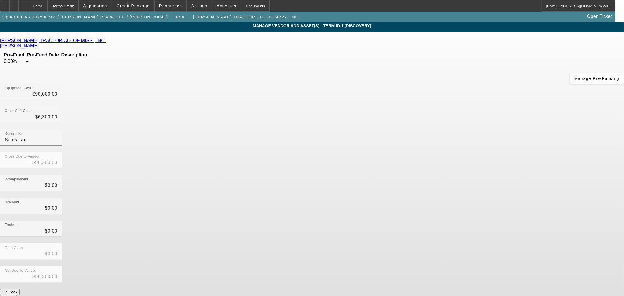
click at [17, 295] on button "Submit" at bounding box center [8, 298] width 17 height 6
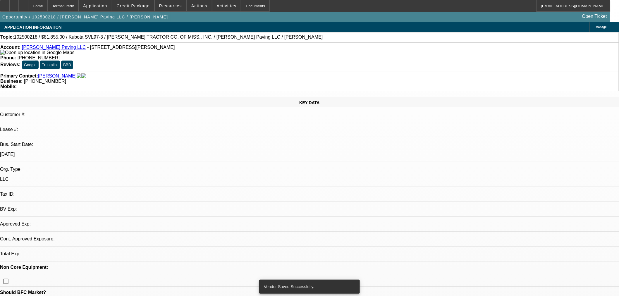
select select "0.15"
select select "2"
select select "0.1"
select select "4"
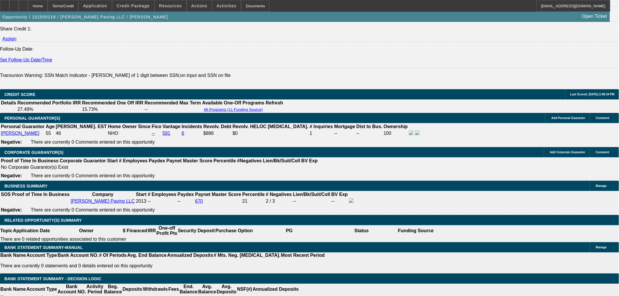
scroll to position [781, 0]
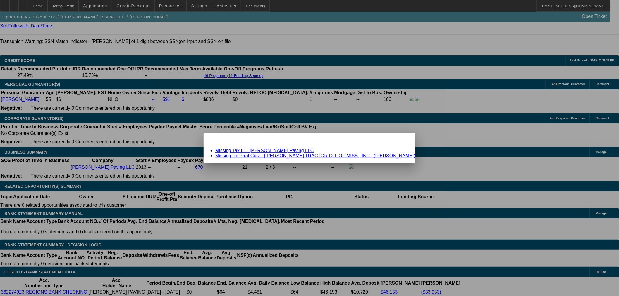
click at [279, 156] on link "Missing Referral Cost - [LEE TRACTOR CO. OF MISS., INC.] (Shirley, Braxton)" at bounding box center [315, 155] width 200 height 5
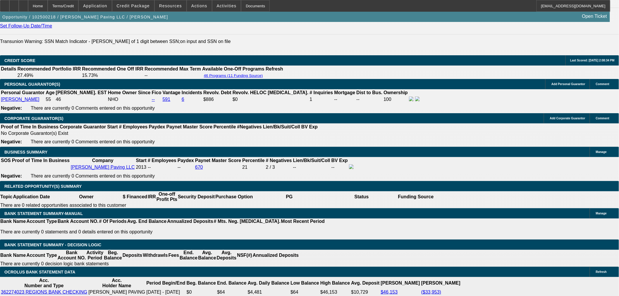
scroll to position [781, 0]
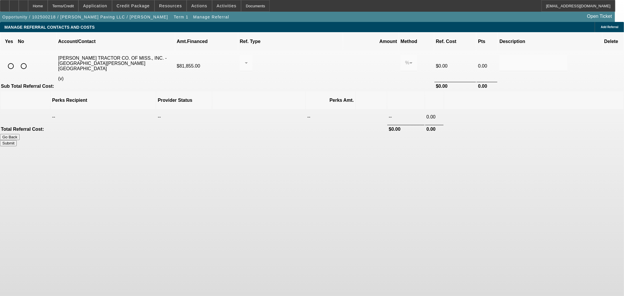
click at [31, 59] on div at bounding box center [24, 66] width 14 height 14
radio input "true"
click at [17, 140] on button "Submit" at bounding box center [8, 143] width 17 height 6
type input "0.000"
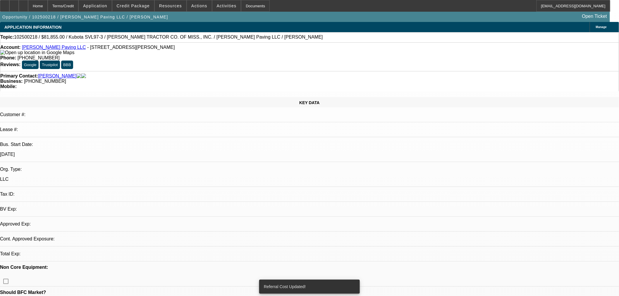
select select "0.15"
select select "2"
select select "0.1"
select select "4"
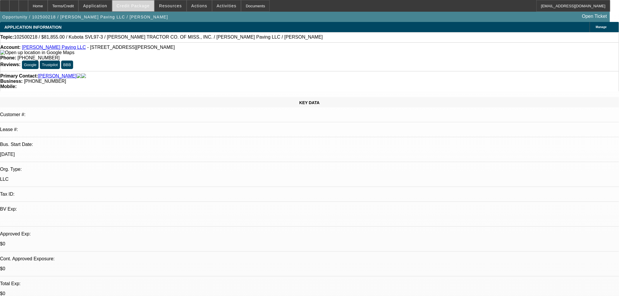
click at [136, 7] on span "Credit Package" at bounding box center [133, 6] width 33 height 5
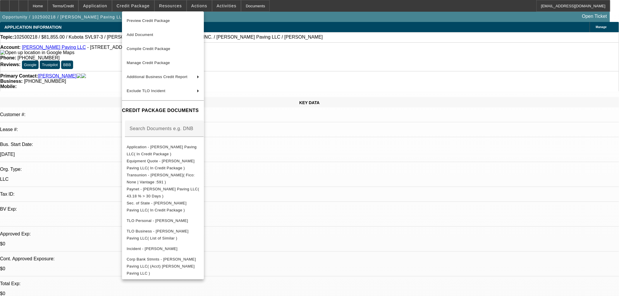
click at [299, 166] on div at bounding box center [309, 148] width 619 height 296
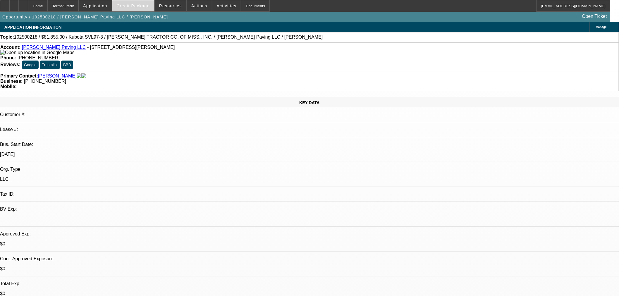
click at [138, 2] on span at bounding box center [133, 6] width 42 height 14
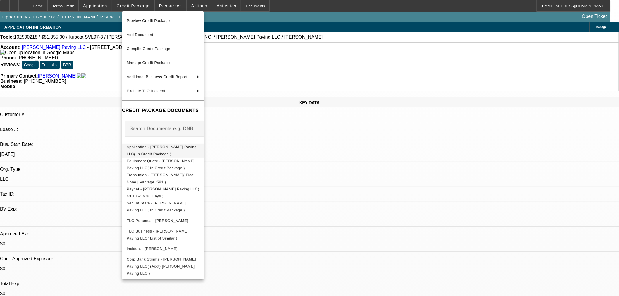
click at [147, 149] on span "Application - G M Boykin Paving LLC( In Credit Package )" at bounding box center [162, 150] width 70 height 11
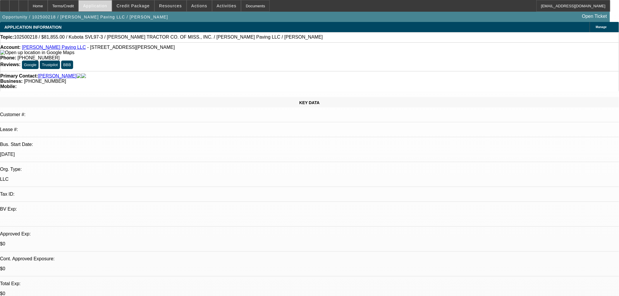
click at [111, 9] on span at bounding box center [95, 6] width 33 height 14
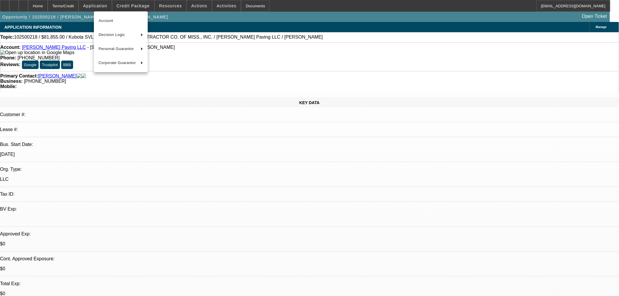
click at [134, 4] on div at bounding box center [309, 148] width 619 height 296
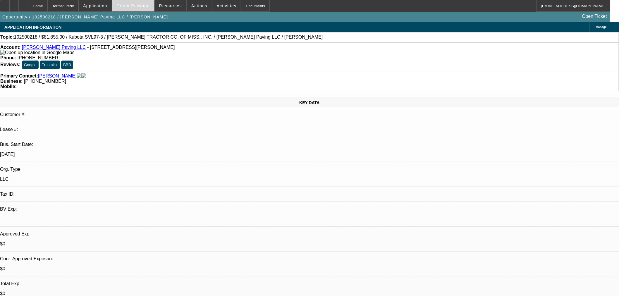
click at [141, 5] on span "Credit Package" at bounding box center [133, 6] width 33 height 5
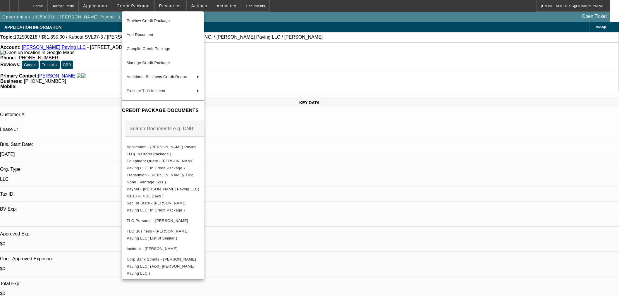
click at [104, 5] on div at bounding box center [309, 148] width 619 height 296
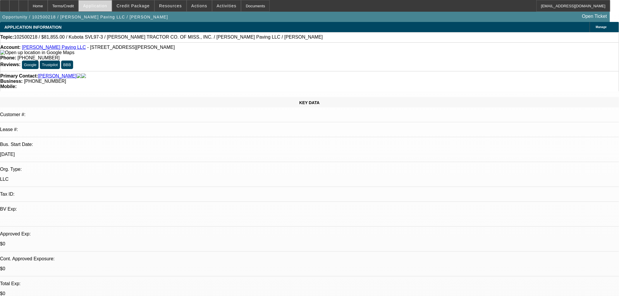
drag, startPoint x: 104, startPoint y: 5, endPoint x: 109, endPoint y: 10, distance: 6.6
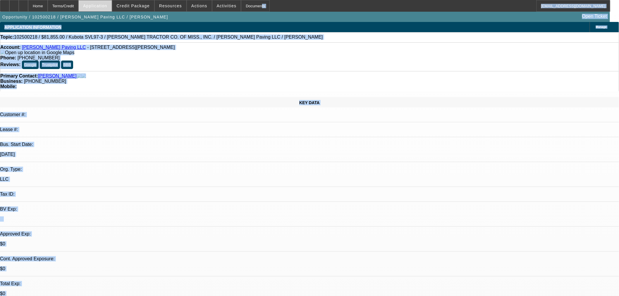
click at [109, 2] on span at bounding box center [95, 6] width 33 height 14
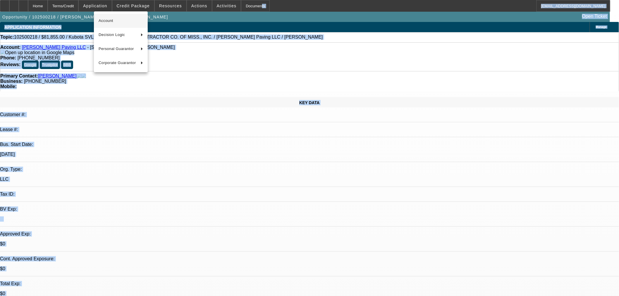
click at [125, 22] on span "Account" at bounding box center [121, 20] width 44 height 7
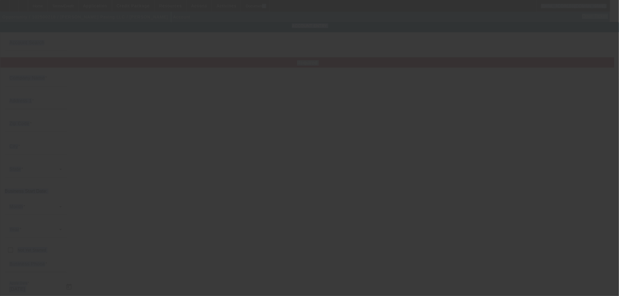
type input "G M Boykin Paving LLC"
type input "6061 Andrew Jackson Pl"
type input "36619"
type input "Mobile"
type input "(251) 510-2965"
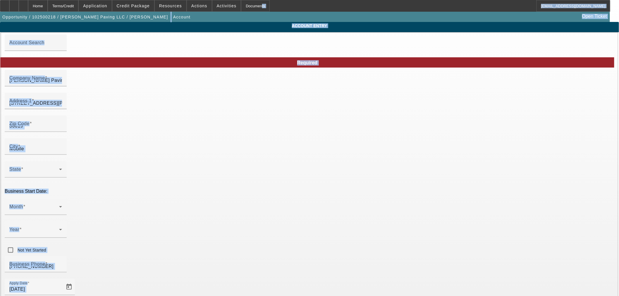
type input "10/8/2025"
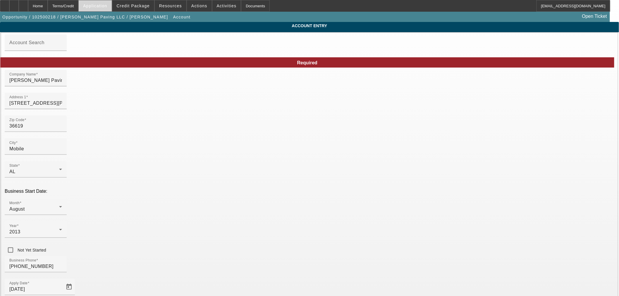
click at [111, 3] on span at bounding box center [95, 6] width 33 height 14
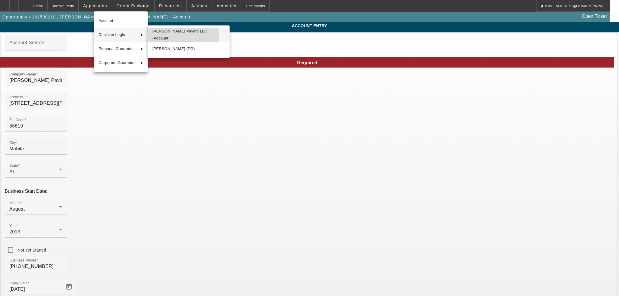
click at [160, 35] on span "G M Boykin Paving LLC (Account)" at bounding box center [188, 35] width 73 height 14
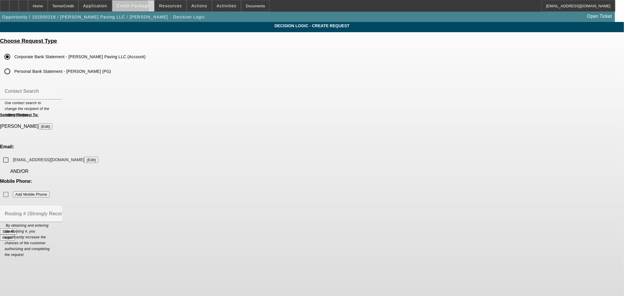
click at [140, 9] on span at bounding box center [133, 6] width 42 height 14
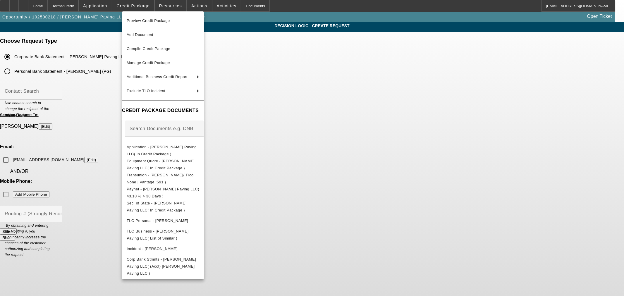
click at [91, 4] on div at bounding box center [312, 148] width 624 height 296
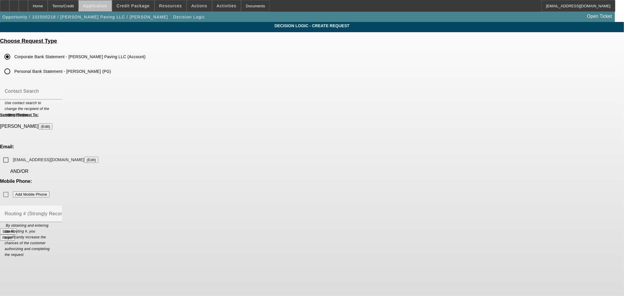
click at [107, 5] on span "Application" at bounding box center [95, 6] width 24 height 5
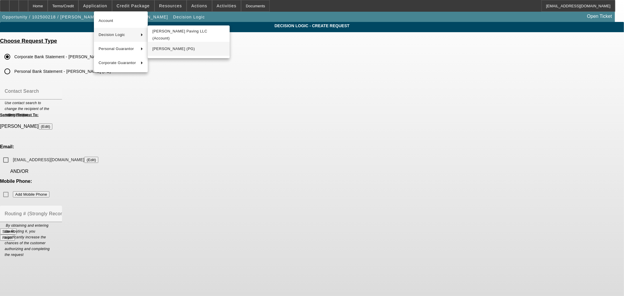
click at [167, 45] on span "Gary Boykin (PG)" at bounding box center [188, 48] width 73 height 7
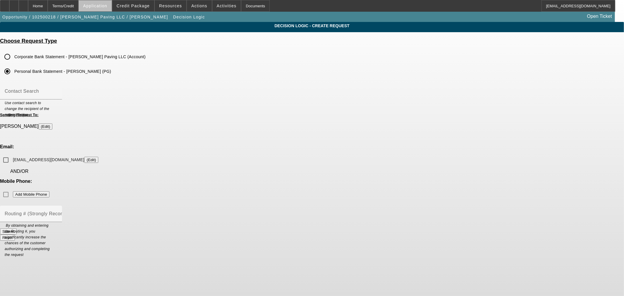
click at [107, 7] on span "Application" at bounding box center [95, 6] width 24 height 5
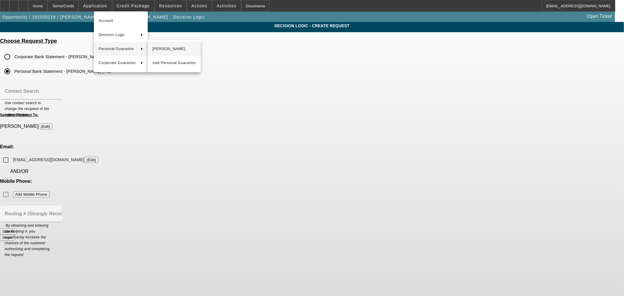
drag, startPoint x: 114, startPoint y: 19, endPoint x: 183, endPoint y: 50, distance: 75.6
click at [183, 50] on div "Account Decision Logic Personal Guarantor Corporate Guarantor Gary Boykin Add P…" at bounding box center [312, 148] width 624 height 296
click at [183, 50] on span "Gary Boykin" at bounding box center [174, 48] width 44 height 7
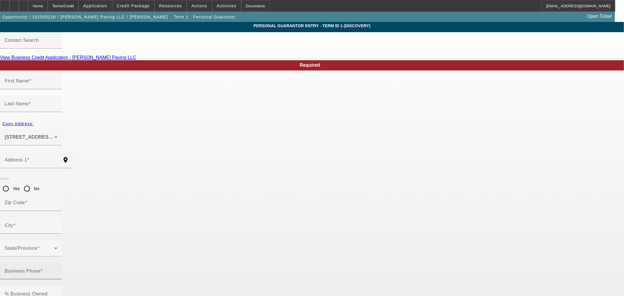
type input "Gary"
type input "Boykin"
type input "6061 Andrew Jackson"
radio input "true"
type input "36619"
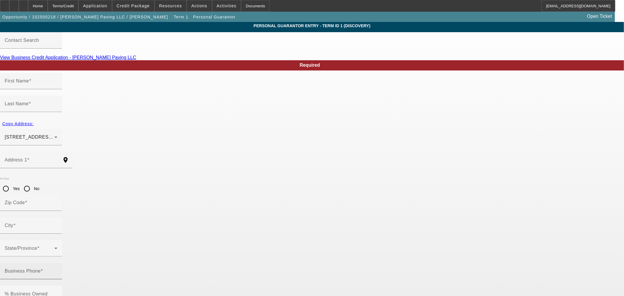
type input "Mobile"
type input "(251) 510-2965"
type input "100"
type input "426-13-5521"
type input "gmboykinpaving@yahoo.com"
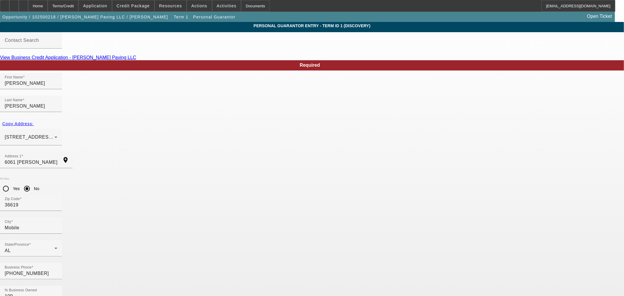
type input "420-13-5521"
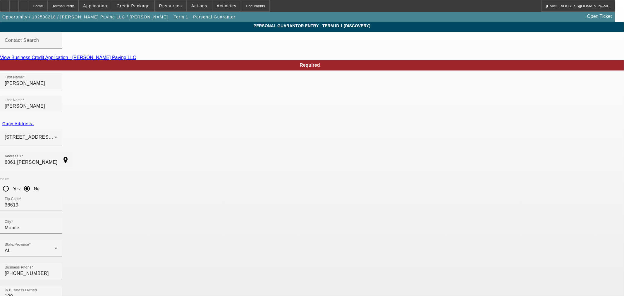
drag, startPoint x: 181, startPoint y: 226, endPoint x: 137, endPoint y: 227, distance: 43.3
click at [107, 6] on span "Application" at bounding box center [95, 6] width 24 height 5
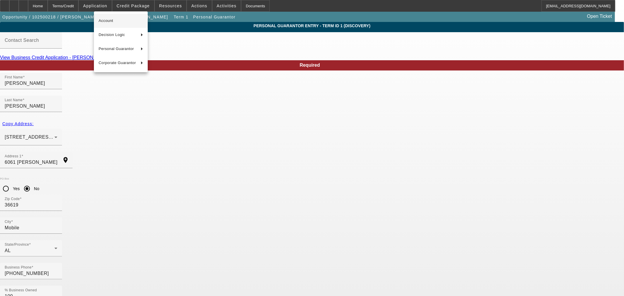
click at [117, 22] on span "Account" at bounding box center [121, 20] width 44 height 7
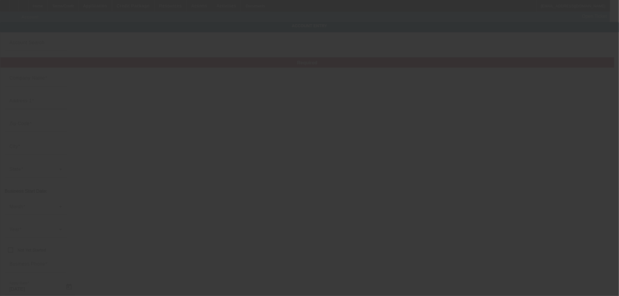
type input "G M Boykin Paving LLC"
type input "6061 Andrew Jackson Pl"
type input "36619"
type input "Mobile"
type input "(251) 510-2965"
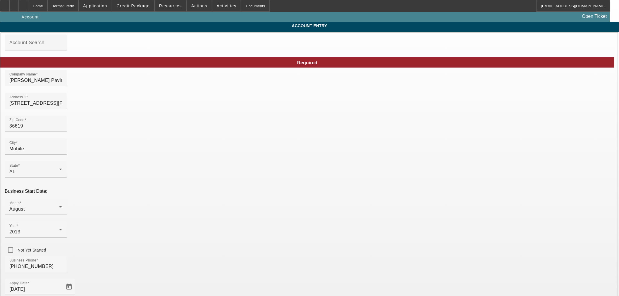
type input "10/8/2025"
paste input "420-13-5521"
type input "420-13-5521"
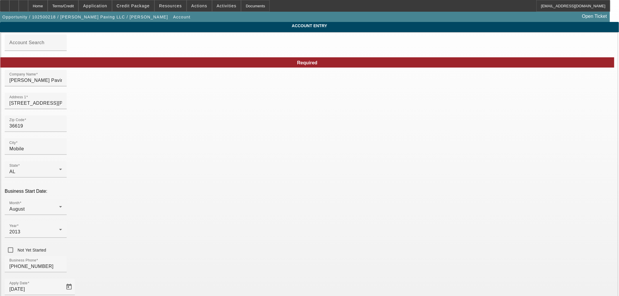
scroll to position [44, 0]
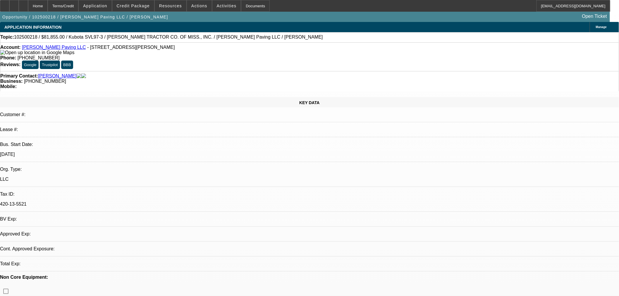
select select "0.15"
select select "2"
select select "0.1"
select select "4"
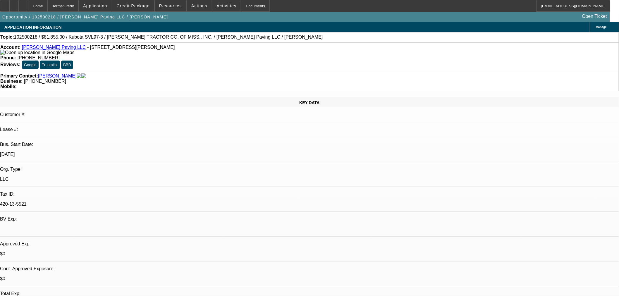
click at [135, 13] on div "Opportunity / 102500218 / G M Boykin Paving LLC / Boykin, Gary Open Ticket" at bounding box center [305, 17] width 610 height 10
click at [146, 2] on span at bounding box center [133, 6] width 42 height 14
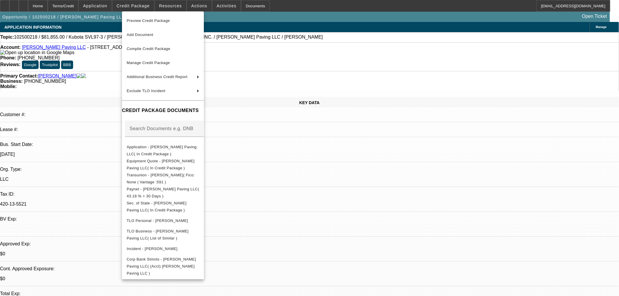
click at [104, 8] on div at bounding box center [309, 148] width 619 height 296
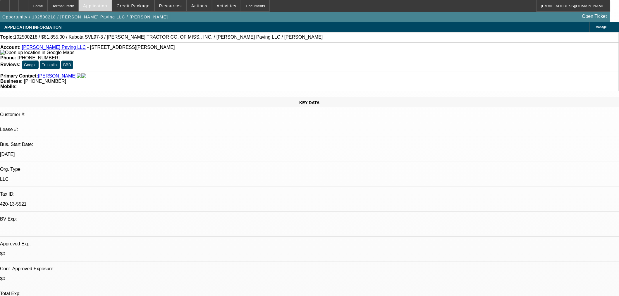
click at [105, 9] on span at bounding box center [95, 6] width 33 height 14
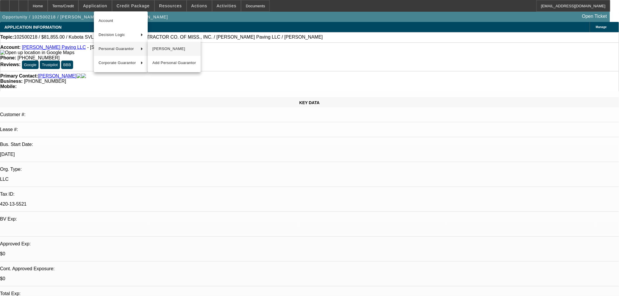
click at [165, 50] on span "Gary Boykin" at bounding box center [174, 48] width 44 height 7
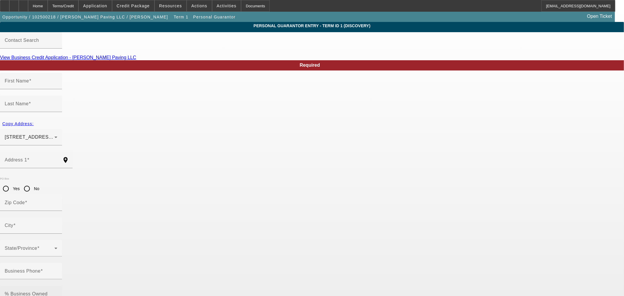
type input "Gary"
type input "Boykin"
type input "6061 Andrew Jackson"
radio input "true"
type input "36619"
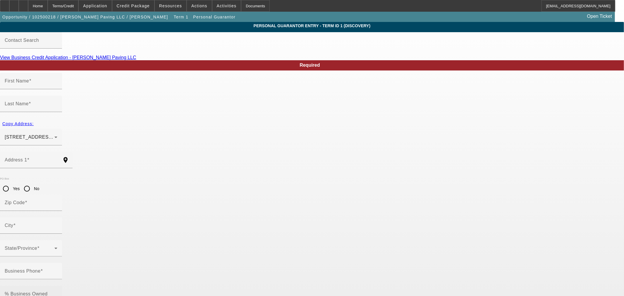
type input "Mobile"
type input "(251) 510-2965"
type input "100"
type input "426-13-5521"
type input "gmboykinpaving@yahoo.com"
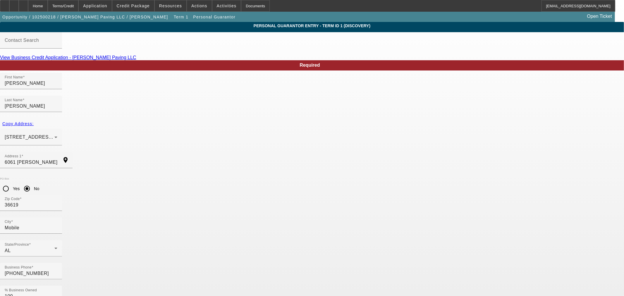
drag, startPoint x: 155, startPoint y: 227, endPoint x: 160, endPoint y: 233, distance: 7.7
type input "420-13-5521"
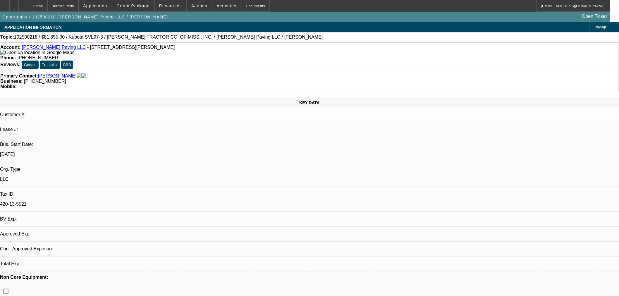
select select "0.15"
select select "2"
select select "0.1"
select select "4"
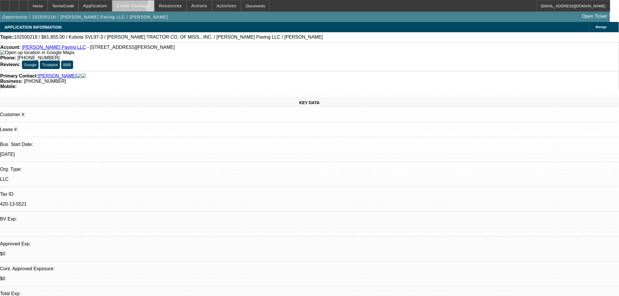
click at [135, 4] on span "Credit Package" at bounding box center [133, 6] width 33 height 5
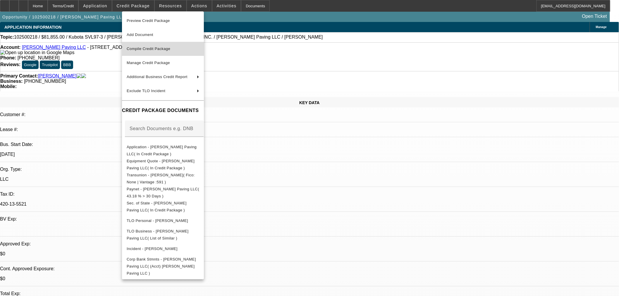
click at [168, 49] on span "Compile Credit Package" at bounding box center [149, 49] width 44 height 4
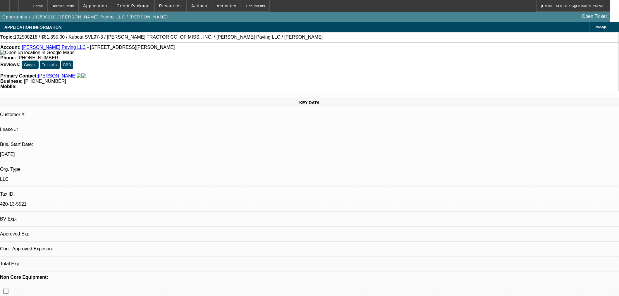
select select "0.15"
select select "2"
select select "0.1"
select select "4"
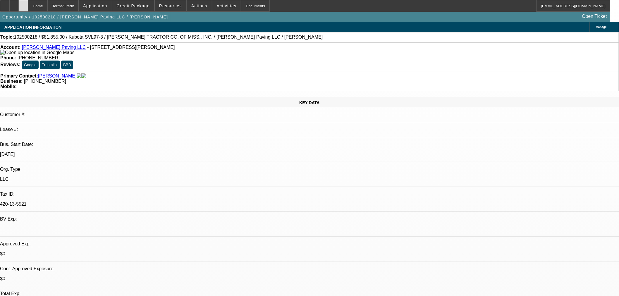
click at [28, 8] on div at bounding box center [23, 6] width 9 height 12
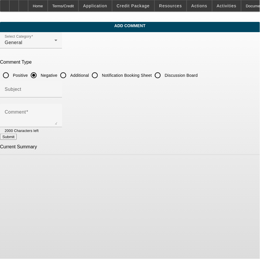
click at [89, 73] on label "Additional" at bounding box center [79, 76] width 20 height 6
click at [69, 72] on input "Additional" at bounding box center [63, 76] width 12 height 12
radio input "true"
click at [57, 88] on input "Subject" at bounding box center [31, 91] width 53 height 7
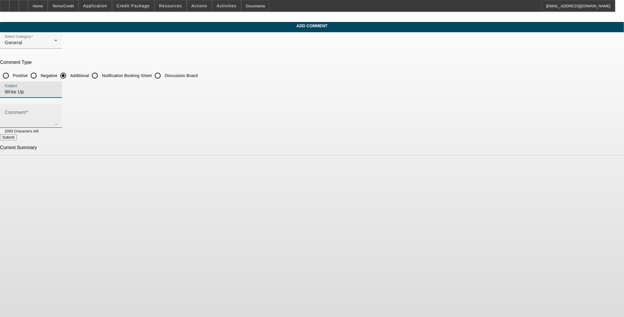
type input "Write Up"
click at [57, 111] on textarea "Comment" at bounding box center [31, 118] width 53 height 14
click at [57, 123] on textarea "[PERSON_NAME] started his business 20+ years ago as a sole proprietorship and" at bounding box center [31, 118] width 53 height 14
click at [57, 116] on textarea "[PERSON_NAME] started his business 20+ years ago as a sole proprietorship and b…" at bounding box center [31, 118] width 53 height 14
paste textarea "[PERSON_NAME] Paving LLC"
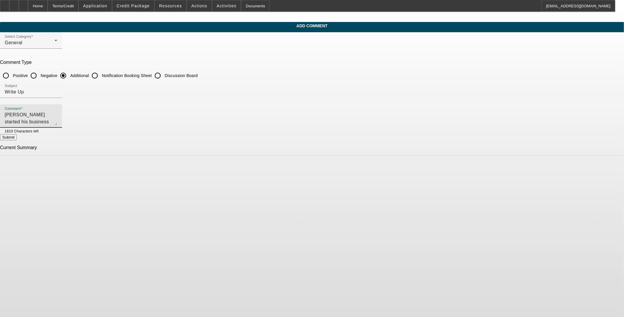
drag, startPoint x: 265, startPoint y: 115, endPoint x: 258, endPoint y: 121, distance: 9.0
click at [57, 121] on textarea "Gary Boykin started his business 20+ years ago as a sole proprietorship and bec…" at bounding box center [31, 118] width 53 height 14
click at [57, 119] on textarea "Gary Boykin started his business 20+ years ago as a sole proprietorship and bec…" at bounding box center [31, 118] width 53 height 14
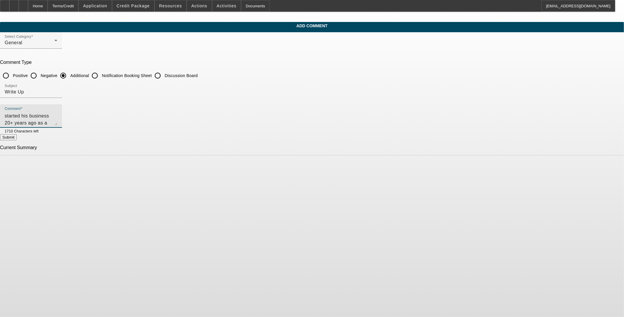
type textarea "[PERSON_NAME] started his business 20+ years ago as a sole proprietorship and b…"
click at [17, 140] on button "Submit" at bounding box center [8, 137] width 17 height 6
radio input "true"
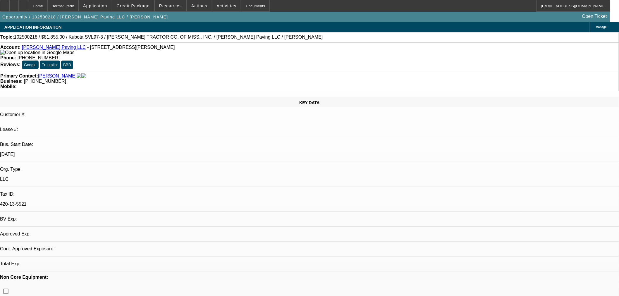
select select "0.15"
select select "2"
select select "0.1"
select select "1"
select select "2"
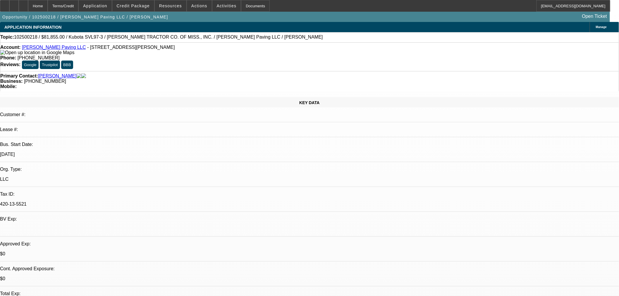
select select "4"
click at [107, 6] on span "Application" at bounding box center [95, 6] width 24 height 5
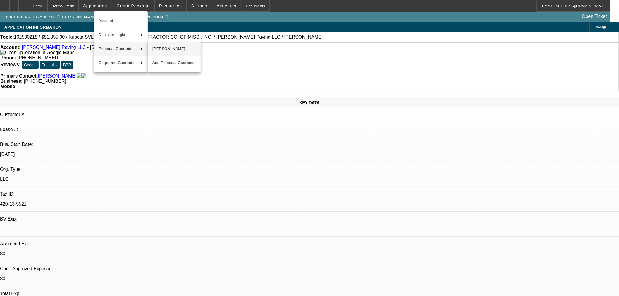
click at [154, 50] on span "[PERSON_NAME]" at bounding box center [174, 48] width 44 height 7
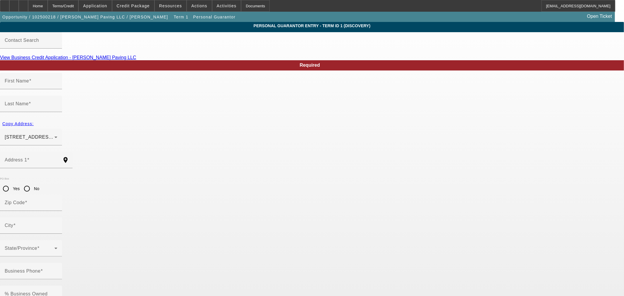
type input "[PERSON_NAME]"
type input "6061 [PERSON_NAME]"
radio input "true"
type input "36619"
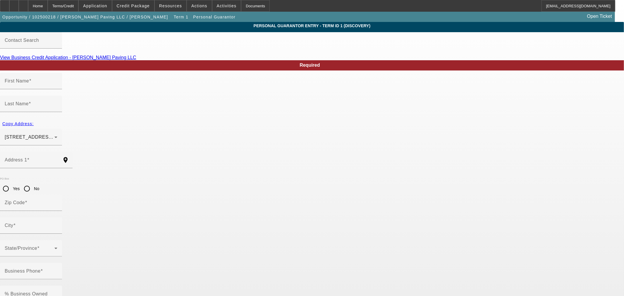
type input "Mobile"
type input "[PHONE_NUMBER]"
type input "100"
type input "420-13-5521"
type input "[EMAIL_ADDRESS][DOMAIN_NAME]"
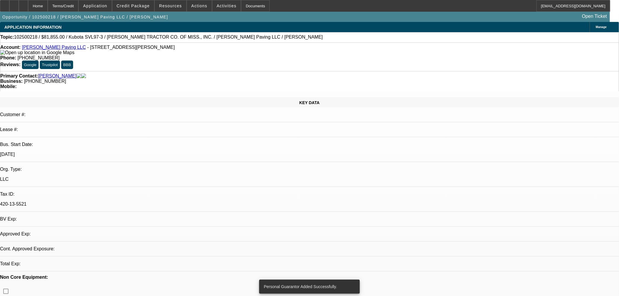
select select "0.15"
select select "2"
select select "0.1"
select select "4"
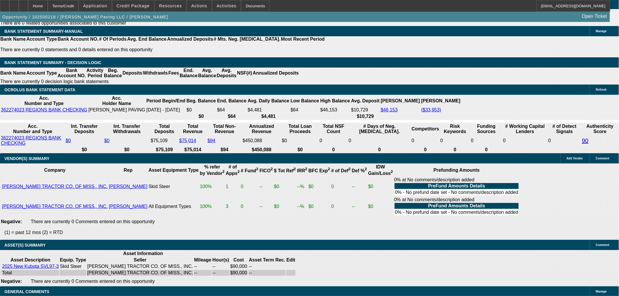
scroll to position [845, 0]
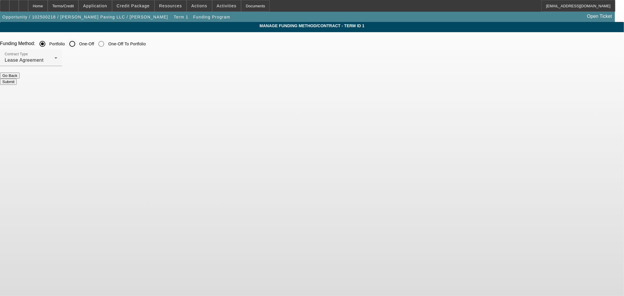
click at [79, 38] on div at bounding box center [72, 44] width 14 height 14
radio input "false"
radio input "true"
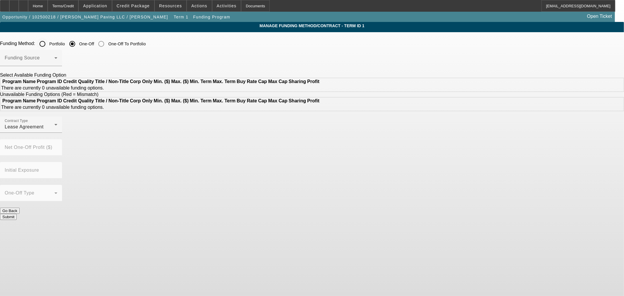
drag, startPoint x: 191, startPoint y: 40, endPoint x: 192, endPoint y: 43, distance: 3.5
click at [48, 41] on input "Portfolio" at bounding box center [43, 44] width 12 height 12
radio input "true"
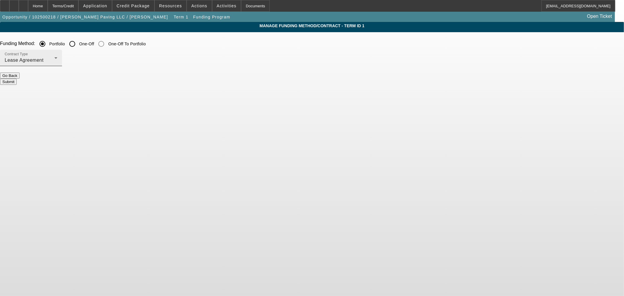
click at [54, 60] on div "Lease Agreement" at bounding box center [30, 60] width 50 height 7
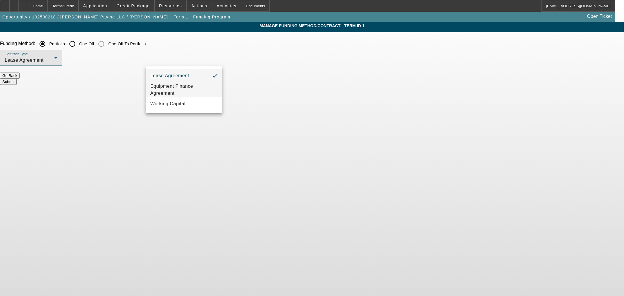
click at [193, 94] on span "Equipment Finance Agreement" at bounding box center [183, 90] width 67 height 14
click at [17, 79] on button "Submit" at bounding box center [8, 82] width 17 height 6
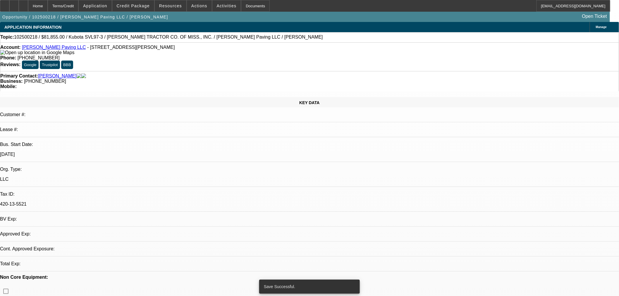
select select "0.15"
select select "2"
select select "0"
select select "6"
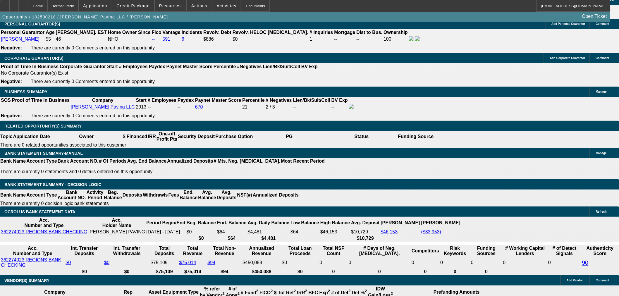
scroll to position [872, 0]
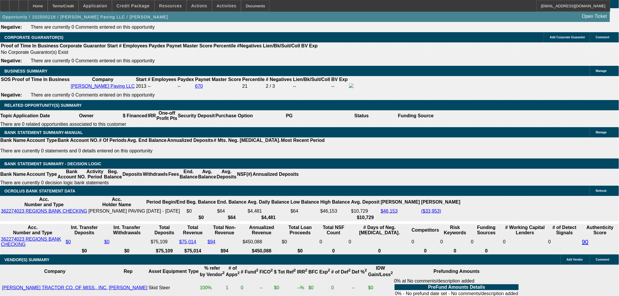
type input "UNKNOWN"
type input "2"
type input "$2,869.46"
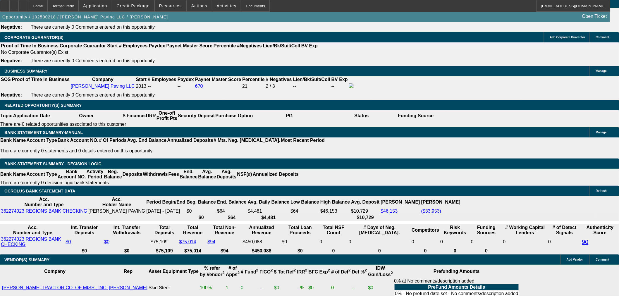
type input "$1,434.73"
type input "25"
type input "$4,805.10"
type input "$2,402.55"
type input "25"
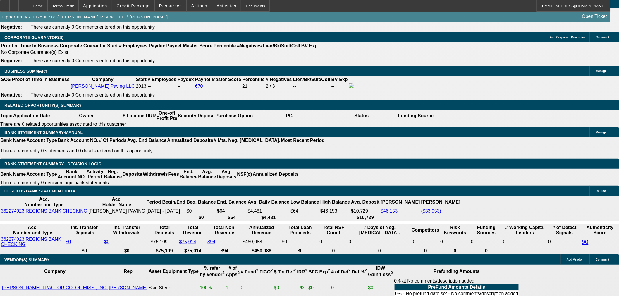
type input "2"
type input "$4.00"
type input "2400"
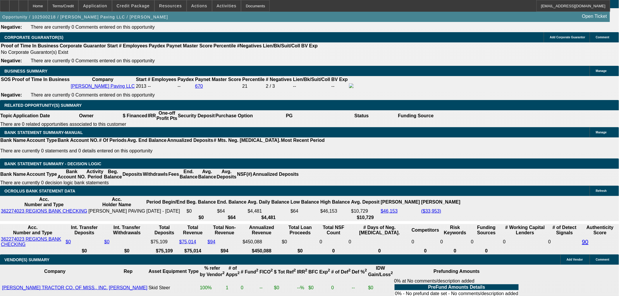
type input "$4,800.00"
type input "24.9"
type input "$2,400.00"
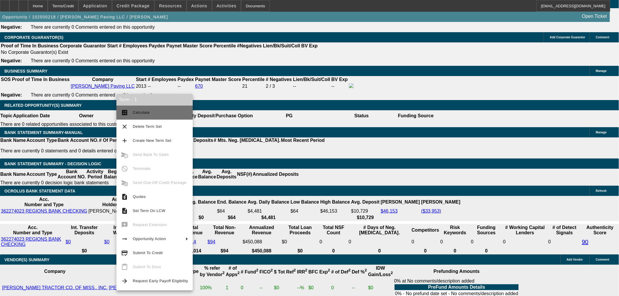
click at [159, 115] on span "Calculate" at bounding box center [160, 112] width 55 height 7
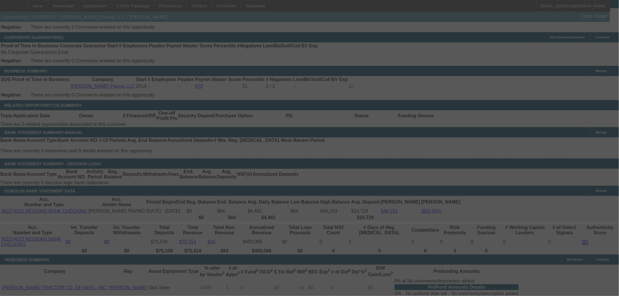
select select "0.15"
select select "2"
select select "0"
select select "6"
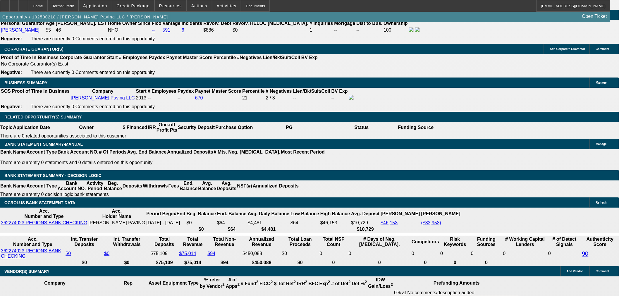
scroll to position [780, 0]
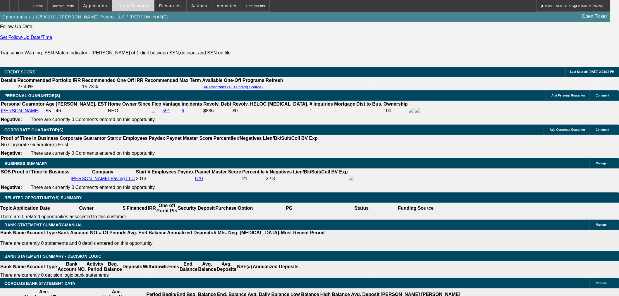
click at [136, 7] on span "Credit Package" at bounding box center [133, 6] width 33 height 5
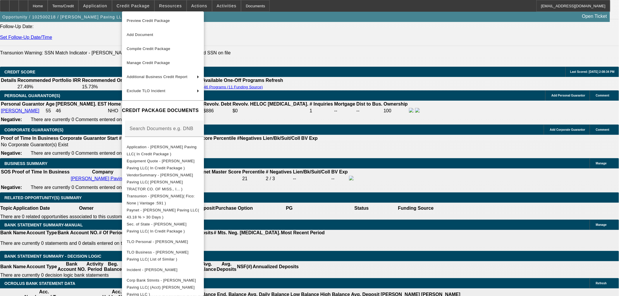
click at [293, 194] on div at bounding box center [309, 148] width 619 height 296
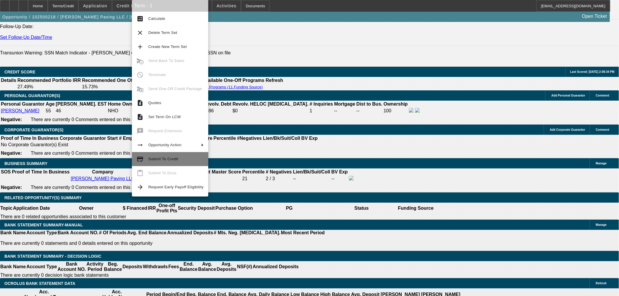
click at [170, 157] on span "Submit To Credit" at bounding box center [163, 159] width 30 height 4
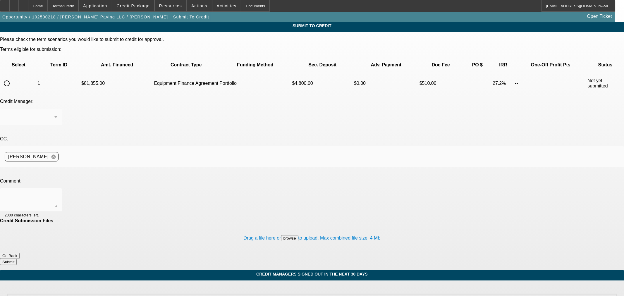
click at [13, 78] on input "radio" at bounding box center [7, 84] width 12 height 12
radio input "true"
click at [57, 193] on textarea at bounding box center [31, 200] width 53 height 14
paste textarea "Gary Boykin started his business 20+ years ago as a sole proprietorship and bec…"
click at [57, 193] on textarea "Gary Boykin started his business 20+ years ago as a sole proprietorship and bec…" at bounding box center [31, 200] width 53 height 14
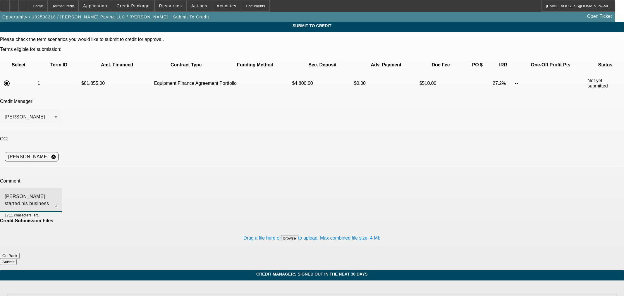
click at [62, 188] on div "Gary Boykin started his business 20+ years ago as a sole proprietorship and bec…" at bounding box center [31, 199] width 62 height 23
click at [57, 193] on textarea "Gary Boykin started his business 20+ years ago as a sole proprietorship and bec…" at bounding box center [31, 200] width 53 height 14
type textarea "Hi George - Gary Boykin started his business 20+ years ago as a sole proprietor…"
click at [17, 259] on button "Submit" at bounding box center [8, 262] width 17 height 6
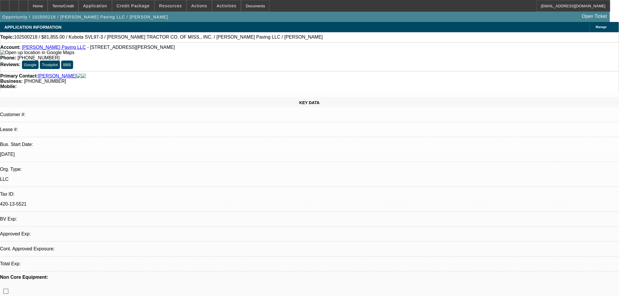
select select "0.15"
select select "2"
select select "0"
select select "6"
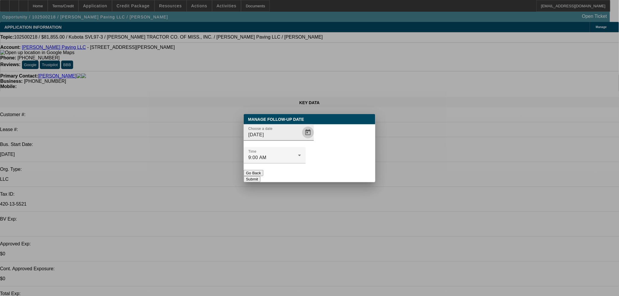
click at [301, 140] on span "Open calendar" at bounding box center [308, 132] width 14 height 14
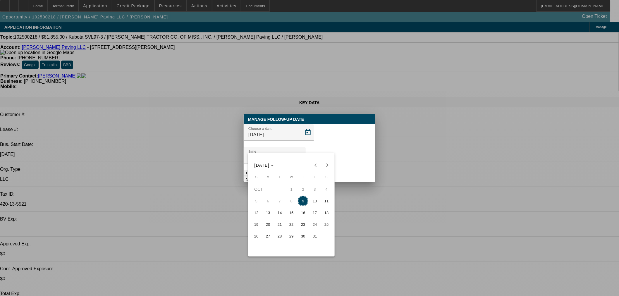
drag, startPoint x: 322, startPoint y: 203, endPoint x: 324, endPoint y: 195, distance: 8.8
click at [322, 202] on span "11" at bounding box center [326, 201] width 11 height 11
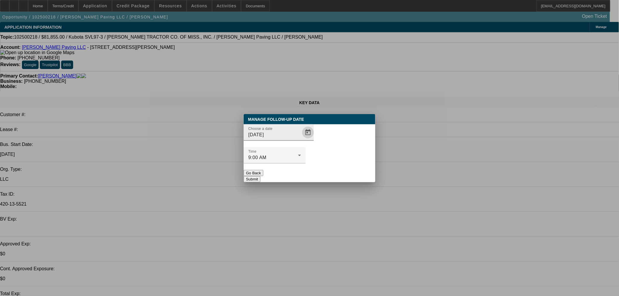
click at [301, 140] on span "Open calendar" at bounding box center [308, 132] width 14 height 14
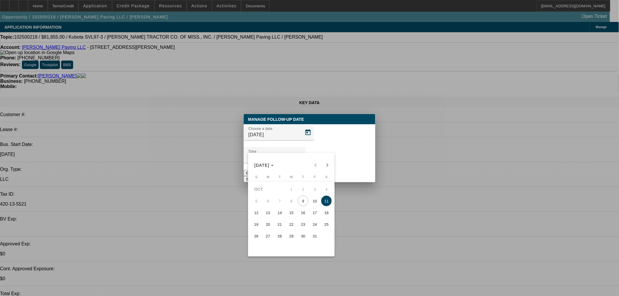
drag, startPoint x: 311, startPoint y: 201, endPoint x: 332, endPoint y: 179, distance: 30.2
click at [312, 201] on span "10" at bounding box center [314, 201] width 11 height 11
type input "10/10/2025"
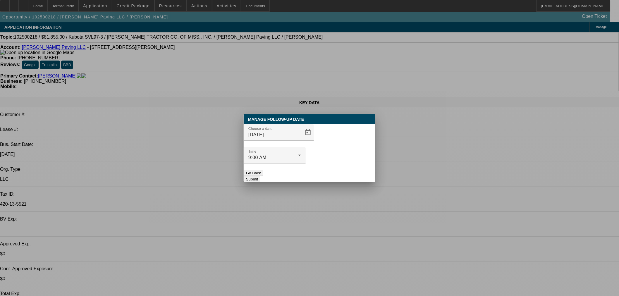
click at [260, 176] on button "Submit" at bounding box center [252, 179] width 17 height 6
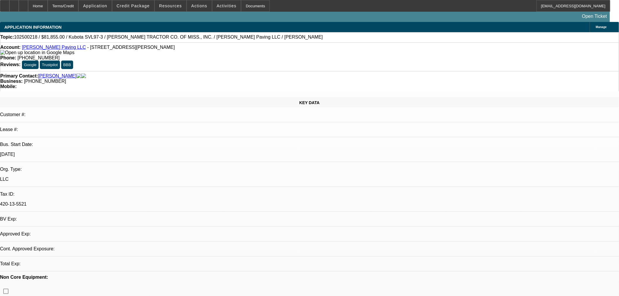
select select "0.15"
select select "2"
select select "0"
select select "1"
select select "2"
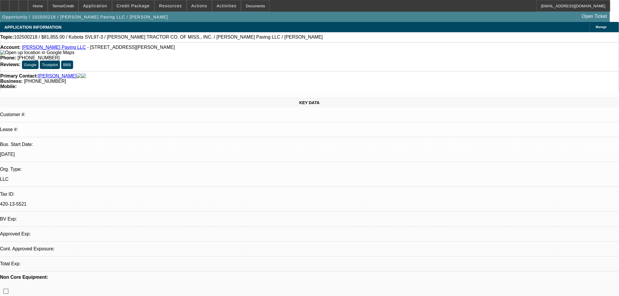
select select "6"
drag, startPoint x: 465, startPoint y: 182, endPoint x: 417, endPoint y: 164, distance: 50.8
copy div "[PERSON_NAME] started his business 20+ years ago as a sole proprietorship and b…"
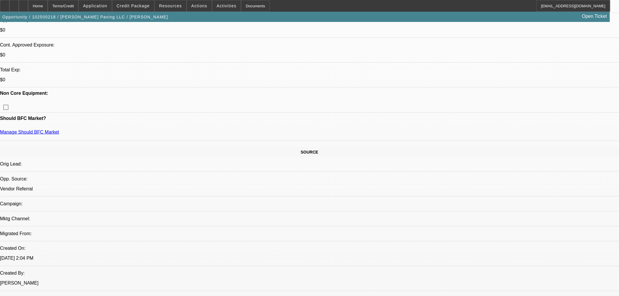
scroll to position [227, 0]
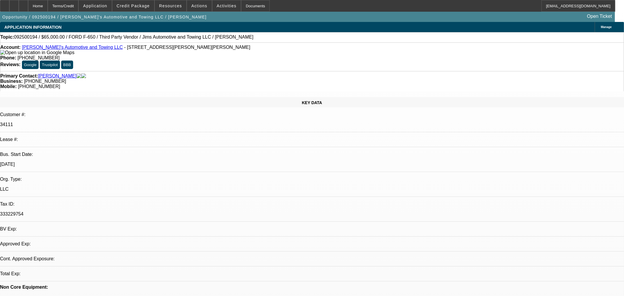
select select "0"
select select "2"
select select "0.1"
select select "4"
